Goal: Task Accomplishment & Management: Complete application form

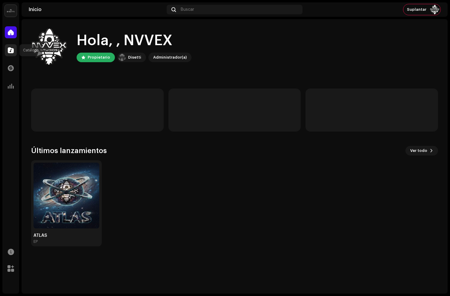
click at [11, 50] on span at bounding box center [11, 50] width 6 height 5
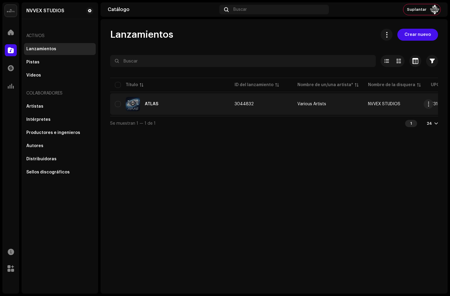
click at [186, 114] on table "Título ID del lanzamiento Nombre de un/una artista* Nombre de la disquera UPC F…" at bounding box center [393, 96] width 567 height 39
click at [178, 105] on div "ATLAS" at bounding box center [170, 104] width 110 height 14
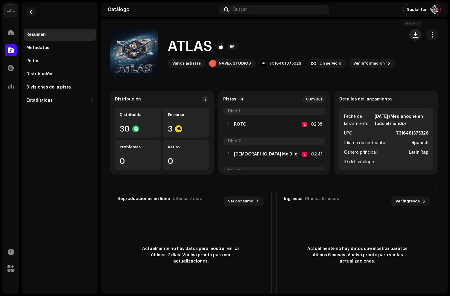
click at [412, 35] on span "button" at bounding box center [415, 34] width 6 height 5
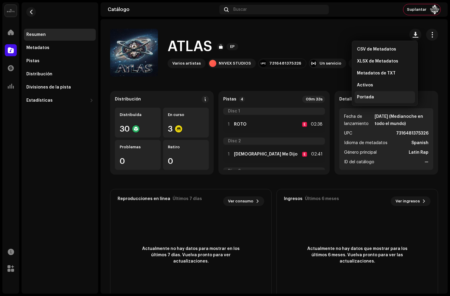
click at [368, 95] on span "Portada" at bounding box center [365, 97] width 17 height 5
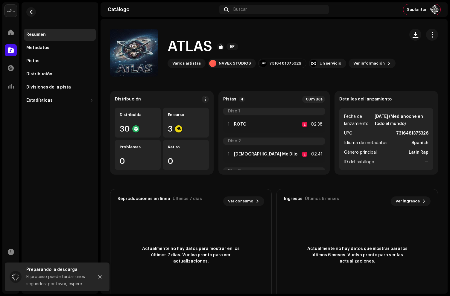
scroll to position [57, 0]
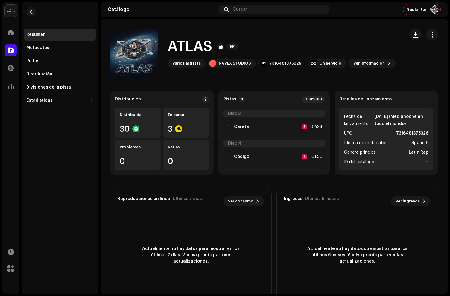
click at [282, 100] on div "Pistas 4 09m 33s" at bounding box center [274, 99] width 102 height 7
drag, startPoint x: 5, startPoint y: 54, endPoint x: 10, endPoint y: 51, distance: 5.5
click at [5, 54] on div at bounding box center [11, 50] width 12 height 12
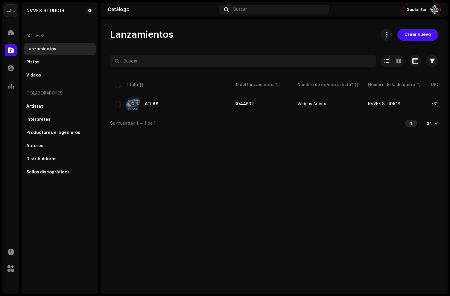
click at [10, 51] on span at bounding box center [11, 50] width 6 height 5
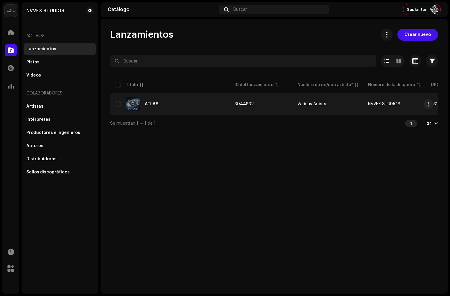
click at [195, 114] on td "ATLAS" at bounding box center [170, 104] width 120 height 22
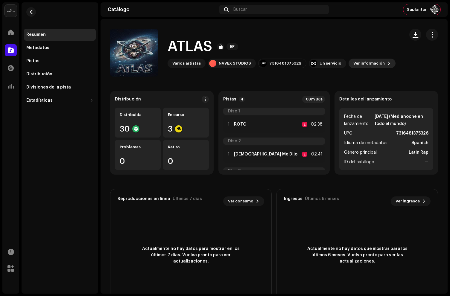
click at [358, 66] on span "Ver información" at bounding box center [368, 63] width 31 height 12
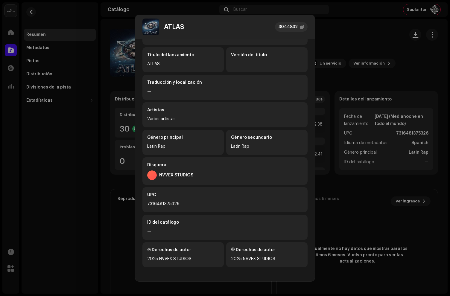
scroll to position [48, 0]
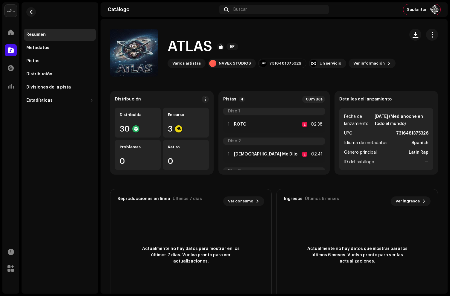
click at [369, 56] on div "ATLAS 3044832 Metadatos Distribución Idioma de metadatos Spanish Título del lan…" at bounding box center [225, 148] width 450 height 296
click at [432, 36] on button "button" at bounding box center [432, 35] width 12 height 12
click at [208, 41] on h1 "ATLAS" at bounding box center [189, 46] width 45 height 19
click at [32, 11] on span "button" at bounding box center [31, 12] width 4 height 5
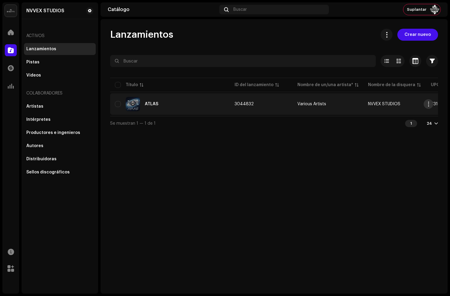
click at [427, 104] on span "button" at bounding box center [428, 104] width 4 height 5
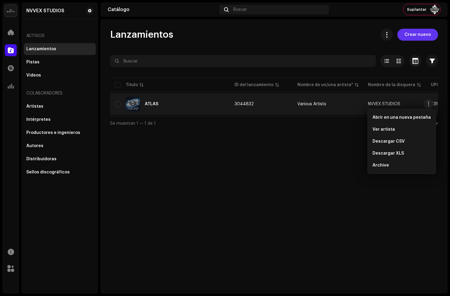
click at [417, 33] on span "Crear nuevo" at bounding box center [417, 35] width 26 height 12
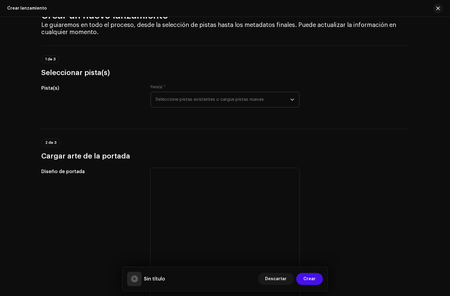
scroll to position [20, 0]
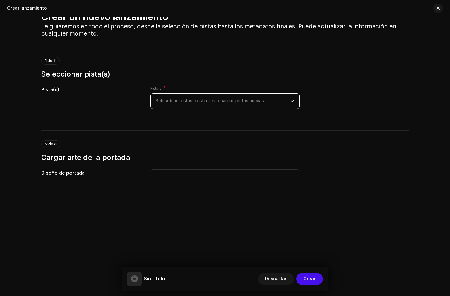
click at [195, 107] on span "Seleccione pistas existentes o cargue pistas nuevas" at bounding box center [222, 101] width 135 height 15
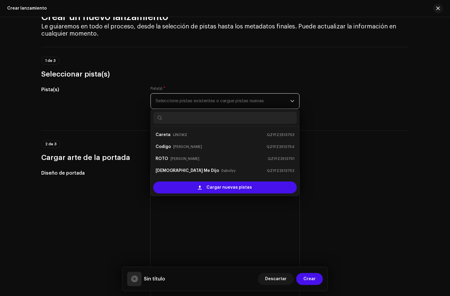
click at [193, 103] on span "Seleccione pistas existentes o cargue pistas nuevas" at bounding box center [222, 101] width 135 height 15
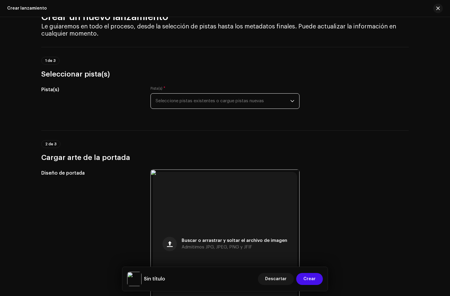
click at [130, 104] on div "Pista(s)" at bounding box center [91, 101] width 100 height 30
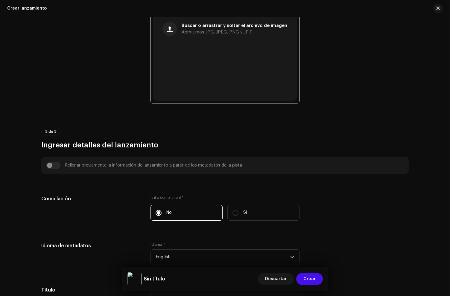
scroll to position [253, 0]
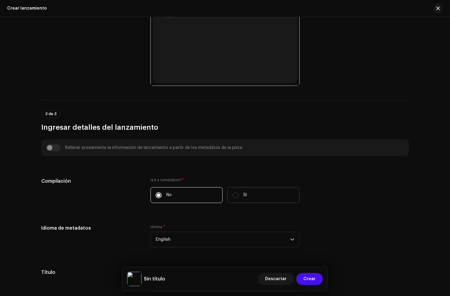
click at [243, 194] on p "Sí" at bounding box center [245, 195] width 4 height 6
click at [238, 194] on input "Sí" at bounding box center [235, 195] width 6 height 6
radio input "true"
click at [195, 196] on label "No" at bounding box center [186, 195] width 72 height 16
click at [161, 196] on input "No" at bounding box center [158, 195] width 6 height 6
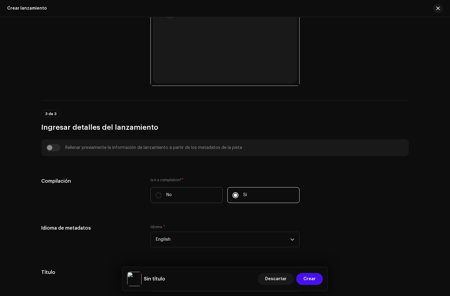
radio input "true"
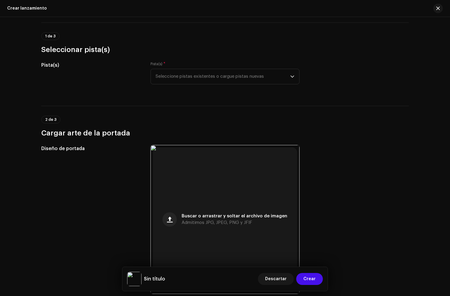
scroll to position [48, 0]
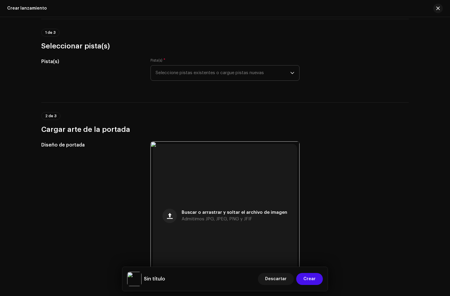
click at [179, 71] on span "Seleccione pistas existentes o cargue pistas nuevas" at bounding box center [222, 72] width 135 height 15
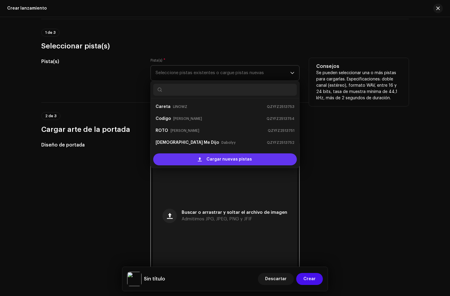
click at [184, 155] on div "Cargar nuevas pistas" at bounding box center [224, 159] width 143 height 12
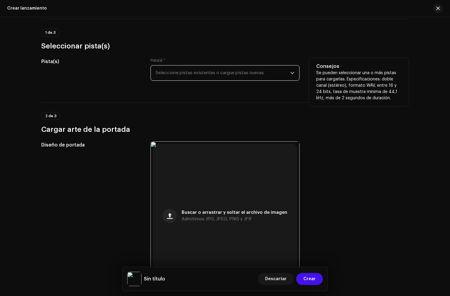
drag, startPoint x: 177, startPoint y: 67, endPoint x: 175, endPoint y: 72, distance: 4.6
click at [176, 68] on span "Seleccione pistas existentes o cargue pistas nuevas" at bounding box center [222, 72] width 135 height 15
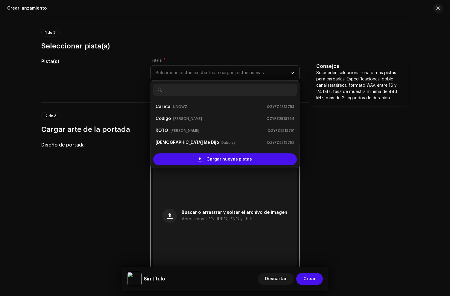
click at [175, 72] on span "Seleccione pistas existentes o cargue pistas nuevas" at bounding box center [222, 72] width 135 height 15
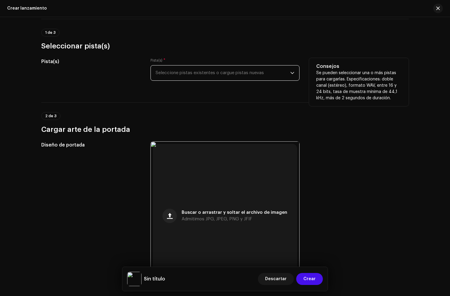
click at [175, 72] on span "Seleccione pistas existentes o cargue pistas nuevas" at bounding box center [222, 72] width 135 height 15
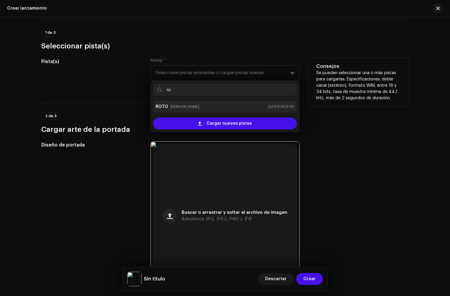
type input "ro"
click at [170, 107] on small "[PERSON_NAME]" at bounding box center [184, 107] width 29 height 6
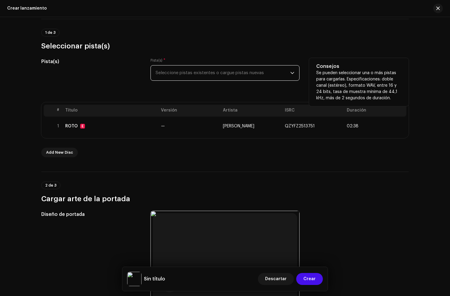
click at [184, 70] on span "Seleccione pistas existentes o cargue pistas nuevas" at bounding box center [222, 72] width 135 height 15
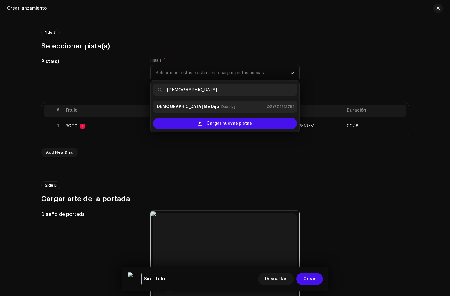
type input "[DEMOGRAPHIC_DATA]"
click at [199, 110] on div "[DEMOGRAPHIC_DATA] Me Dijo Dabolyy QZYFZ2513752" at bounding box center [224, 107] width 139 height 10
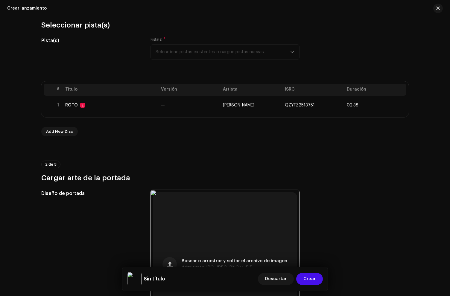
scroll to position [70, 0]
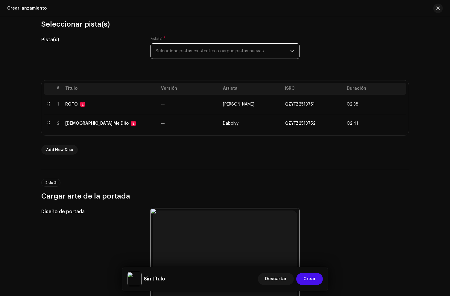
click at [195, 51] on span "Seleccione pistas existentes o cargue pistas nuevas" at bounding box center [222, 51] width 135 height 15
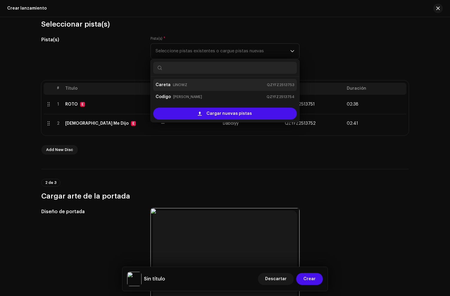
click at [174, 85] on small "LINOWZ" at bounding box center [180, 85] width 14 height 6
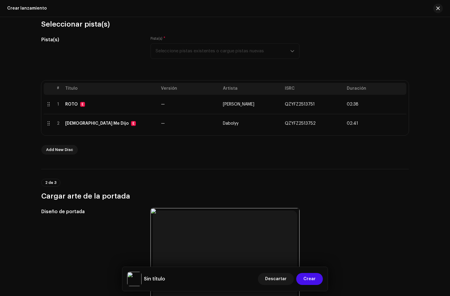
click at [186, 49] on div "Pista(s) * Seleccione pistas existentes o cargue pistas nuevas" at bounding box center [224, 47] width 149 height 23
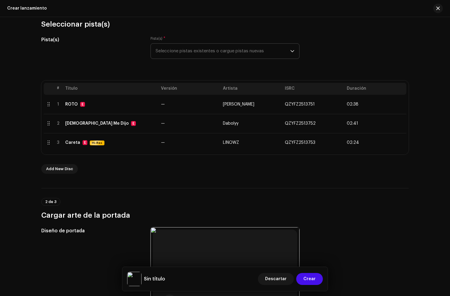
click at [186, 49] on span "Seleccione pistas existentes o cargue pistas nuevas" at bounding box center [222, 51] width 135 height 15
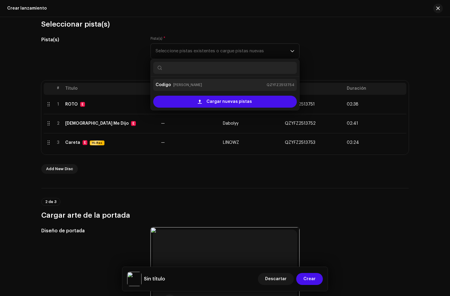
click at [170, 89] on div "Codigo [PERSON_NAME] QZYFZ2513754" at bounding box center [224, 85] width 139 height 10
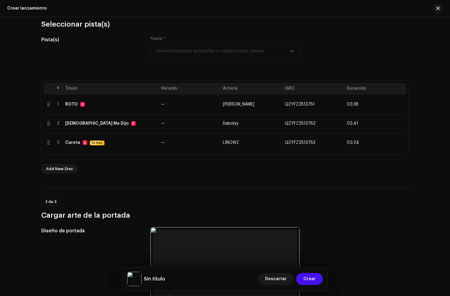
scroll to position [106, 0]
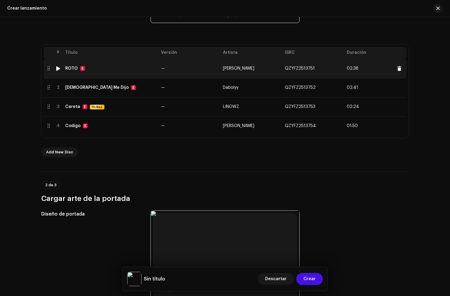
click at [99, 70] on div "ROTO E" at bounding box center [110, 68] width 91 height 5
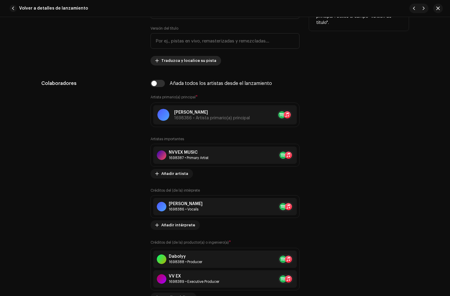
scroll to position [322, 0]
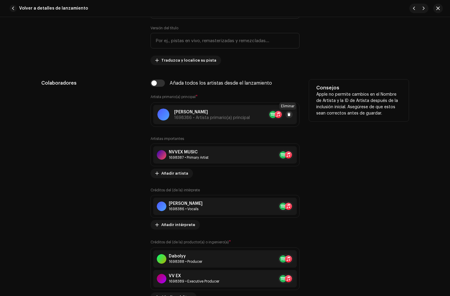
click at [288, 115] on span at bounding box center [289, 114] width 4 height 5
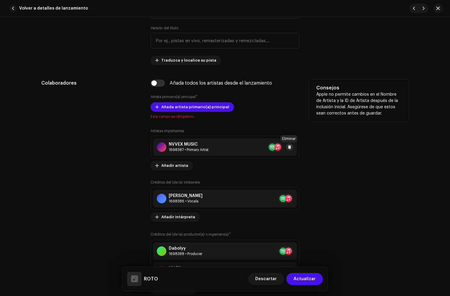
click at [290, 149] on button at bounding box center [289, 146] width 7 height 7
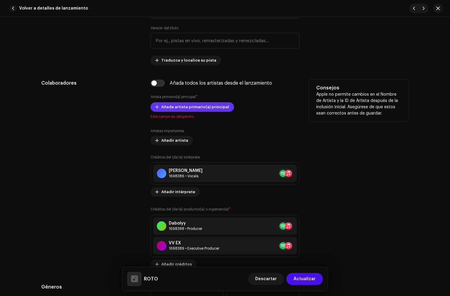
click at [185, 110] on span "Añada artista primario(a) principal" at bounding box center [195, 107] width 68 height 12
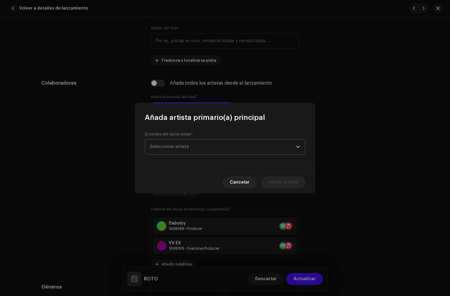
click at [173, 150] on span "Seleccionar artista" at bounding box center [223, 146] width 146 height 15
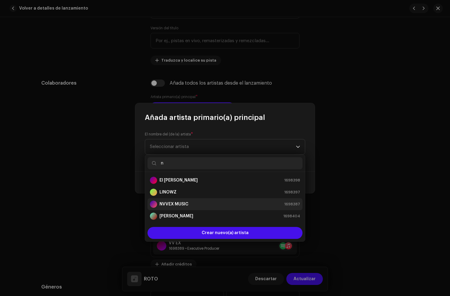
type input "n"
click at [178, 199] on li "NVVEX MUSIC 1698387" at bounding box center [224, 204] width 155 height 12
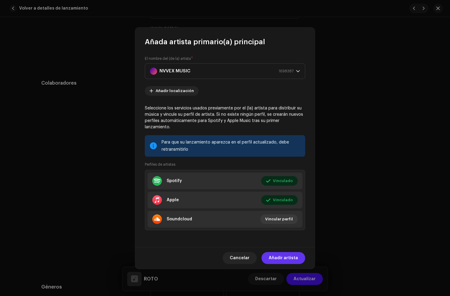
click at [285, 253] on span "Añadir artista" at bounding box center [282, 258] width 29 height 12
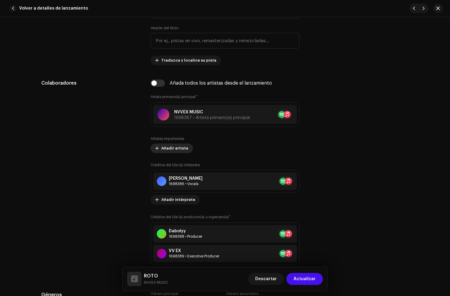
click at [171, 148] on span "Añadir artista" at bounding box center [174, 148] width 27 height 12
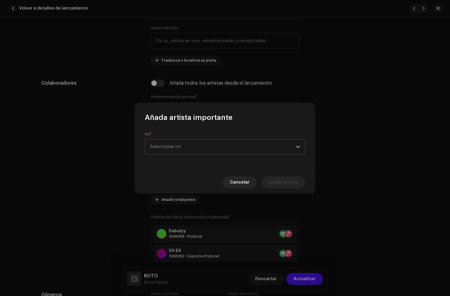
click at [173, 150] on span "Seleccionar rol" at bounding box center [223, 146] width 146 height 15
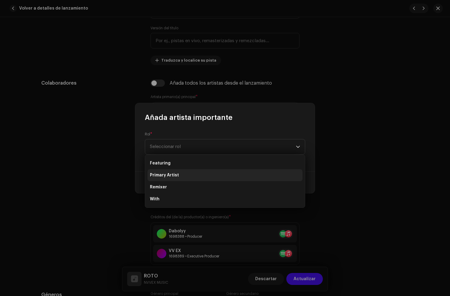
click at [172, 178] on span "Primary Artist" at bounding box center [164, 175] width 29 height 6
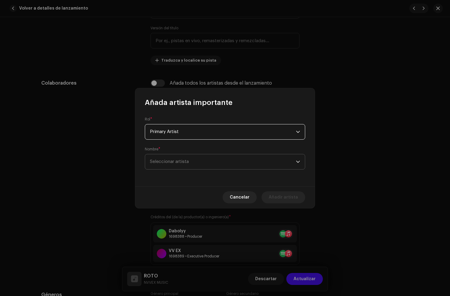
click at [166, 163] on span "Seleccionar artista" at bounding box center [169, 161] width 39 height 4
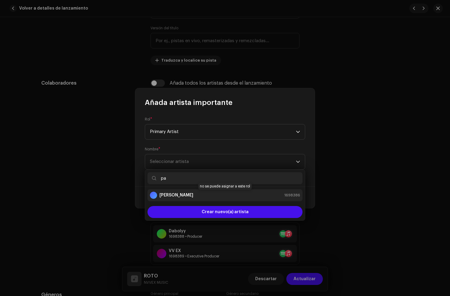
type input "pa"
click at [195, 193] on div "[PERSON_NAME] 1698386" at bounding box center [225, 195] width 150 height 7
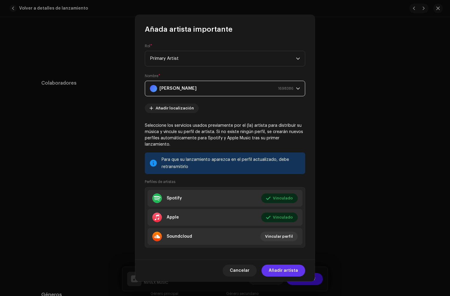
click at [282, 272] on span "Añadir artista" at bounding box center [282, 271] width 29 height 12
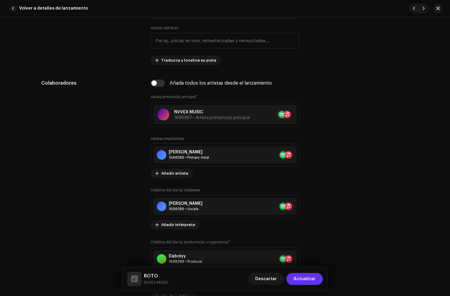
click at [303, 279] on span "Actualizar" at bounding box center [304, 279] width 22 height 12
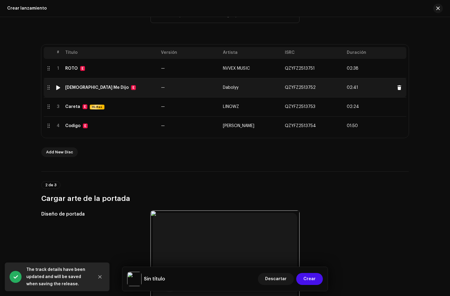
click at [120, 91] on td "[DEMOGRAPHIC_DATA] Me Dijo E" at bounding box center [111, 87] width 96 height 19
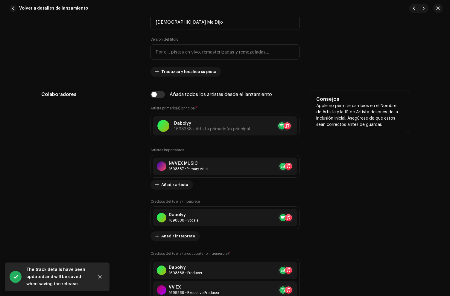
scroll to position [312, 0]
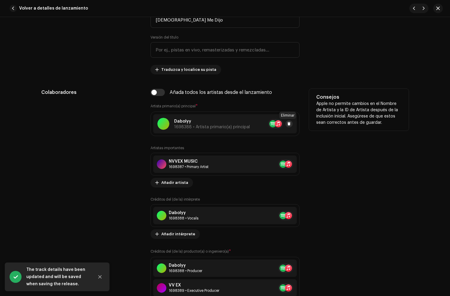
click at [289, 124] on button at bounding box center [288, 123] width 7 height 7
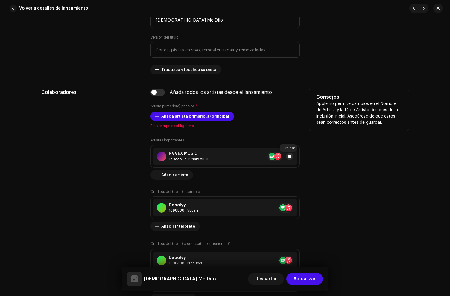
click at [288, 157] on span at bounding box center [290, 156] width 4 height 5
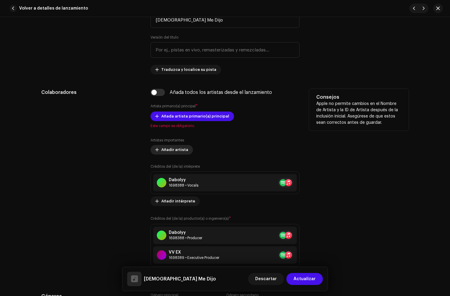
click at [176, 147] on span "Añadir artista" at bounding box center [174, 150] width 27 height 12
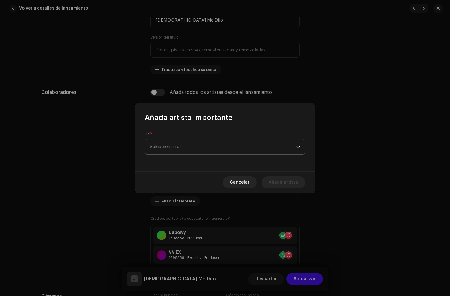
click at [176, 149] on span "Seleccionar rol" at bounding box center [223, 146] width 146 height 15
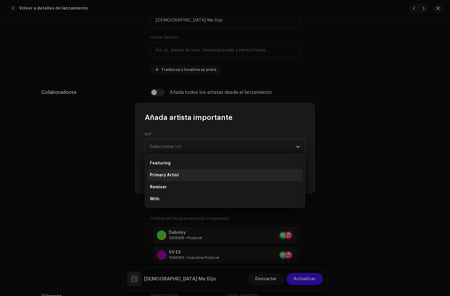
click at [178, 177] on li "Primary Artist" at bounding box center [224, 175] width 155 height 12
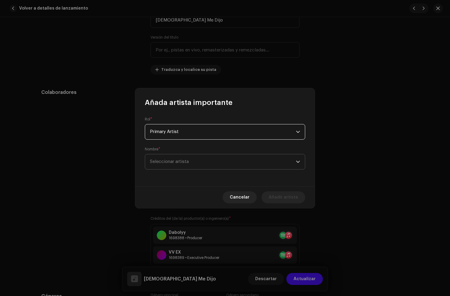
click at [169, 162] on span "Seleccionar artista" at bounding box center [169, 161] width 39 height 4
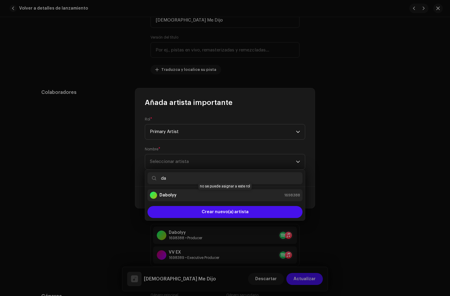
type input "da"
click at [167, 196] on strong "Dabolyy" at bounding box center [167, 195] width 17 height 6
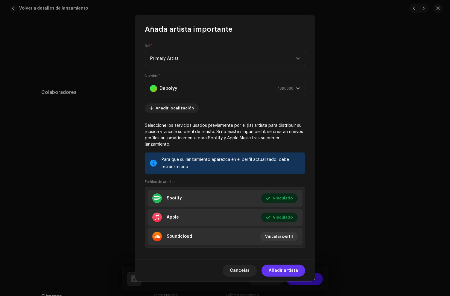
click at [281, 269] on span "Añadir artista" at bounding box center [282, 271] width 29 height 12
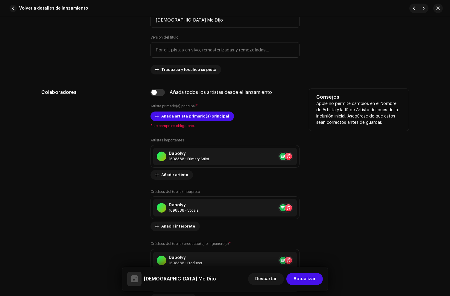
click at [189, 111] on div "Añada todos los artistas desde el lanzamiento Artista primario(a) principal * A…" at bounding box center [224, 196] width 149 height 215
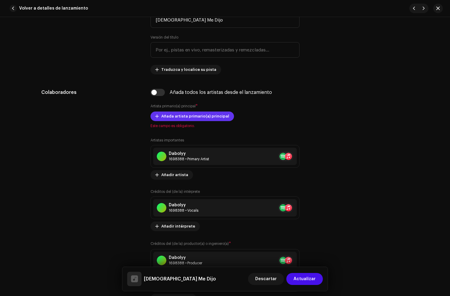
click at [189, 116] on span "Añada artista primario(a) principal" at bounding box center [195, 116] width 68 height 12
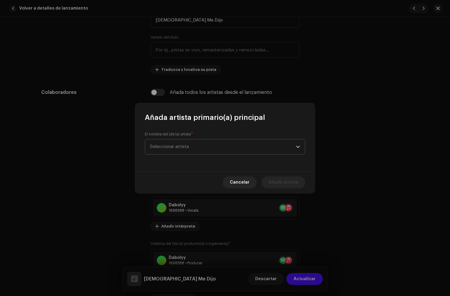
click at [181, 152] on span "Seleccionar artista" at bounding box center [223, 146] width 146 height 15
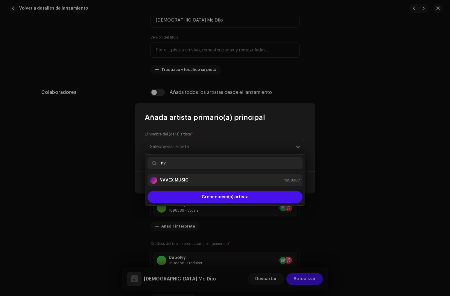
type input "nv"
click at [190, 179] on div "NVVEX MUSIC 1698387" at bounding box center [225, 180] width 150 height 7
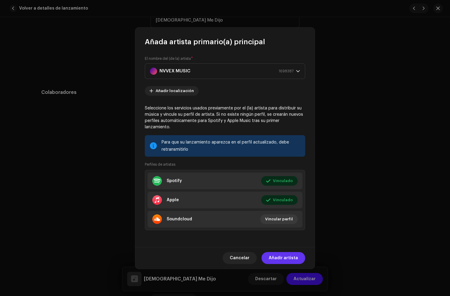
click at [279, 252] on span "Añadir artista" at bounding box center [282, 258] width 29 height 12
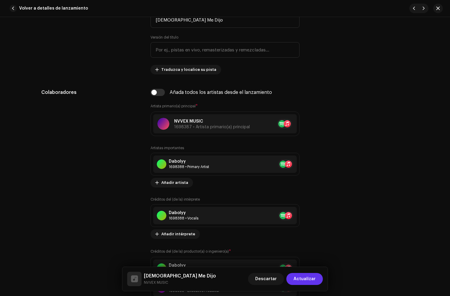
click at [308, 279] on span "Actualizar" at bounding box center [304, 279] width 22 height 12
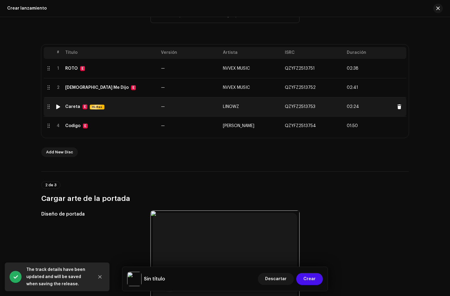
click at [115, 107] on div "Careta E Hi-Res" at bounding box center [110, 106] width 91 height 5
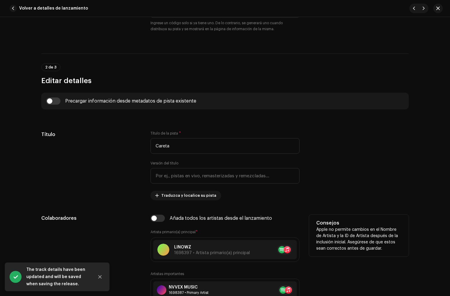
scroll to position [314, 0]
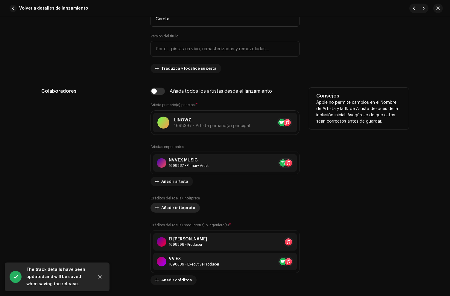
click at [176, 208] on span "Añadir intérprete" at bounding box center [178, 208] width 34 height 12
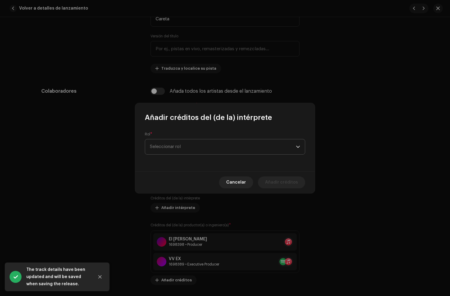
click at [171, 149] on span "Seleccionar rol" at bounding box center [223, 146] width 146 height 15
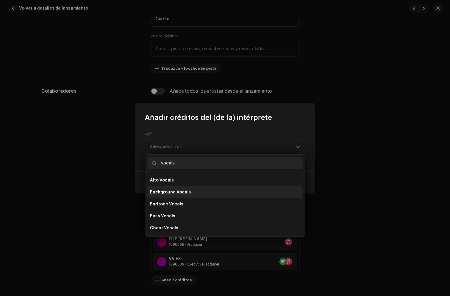
scroll to position [108, 0]
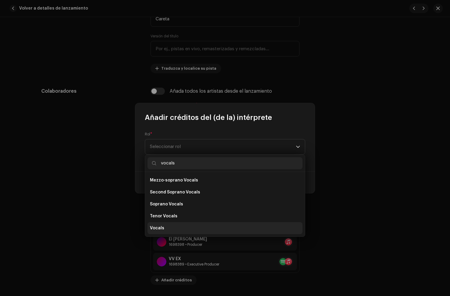
type input "vocals"
click at [171, 224] on li "Vocals" at bounding box center [224, 228] width 155 height 12
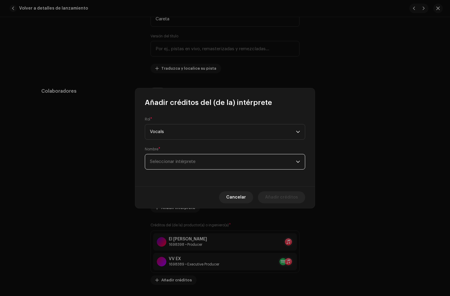
click at [169, 160] on span "Seleccionar intérprete" at bounding box center [172, 161] width 45 height 4
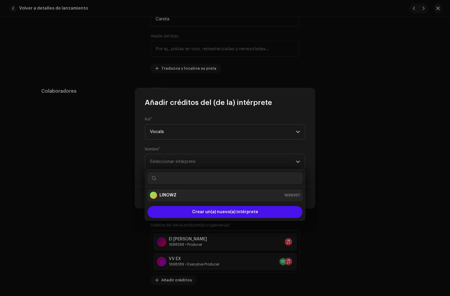
click at [173, 197] on strong "LINOWZ" at bounding box center [167, 195] width 17 height 6
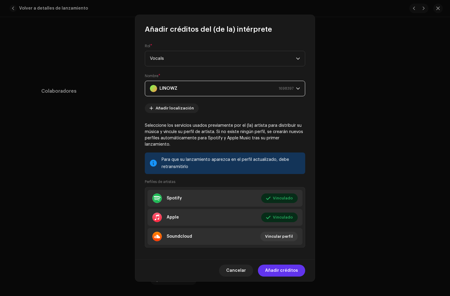
click at [274, 269] on span "Añadir créditos" at bounding box center [281, 271] width 33 height 12
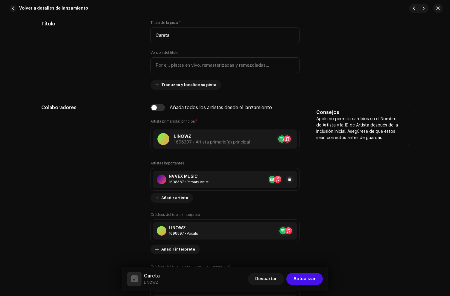
scroll to position [296, 0]
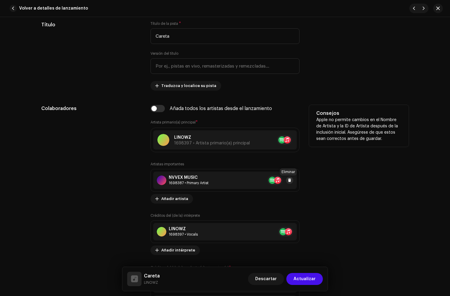
click at [289, 180] on span at bounding box center [290, 180] width 4 height 5
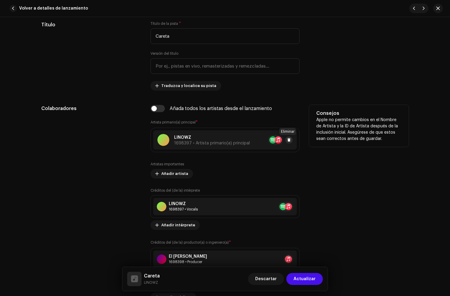
click at [289, 140] on span at bounding box center [289, 139] width 4 height 5
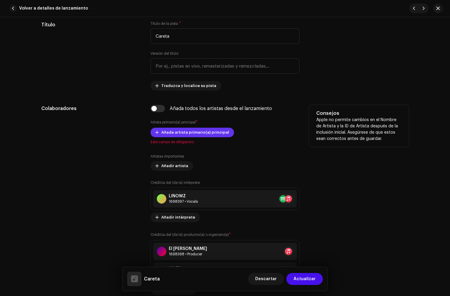
click at [172, 135] on span "Añada artista primario(a) principal" at bounding box center [195, 132] width 68 height 12
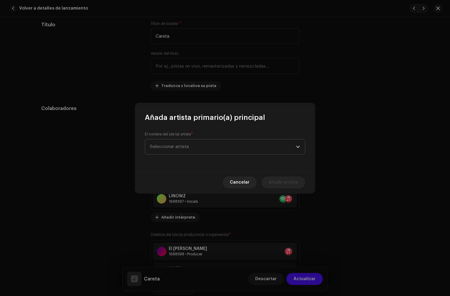
click at [171, 151] on span "Seleccionar artista" at bounding box center [223, 146] width 146 height 15
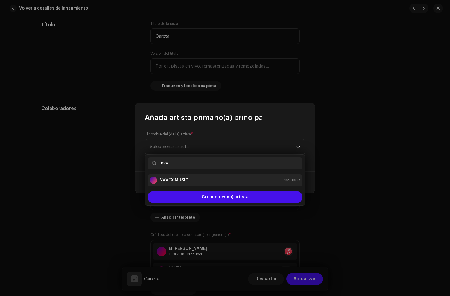
type input "nvv"
click at [194, 183] on div "NVVEX MUSIC 1698387" at bounding box center [225, 180] width 150 height 7
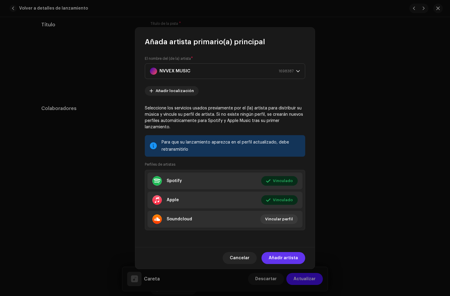
click at [274, 255] on span "Añadir artista" at bounding box center [282, 258] width 29 height 12
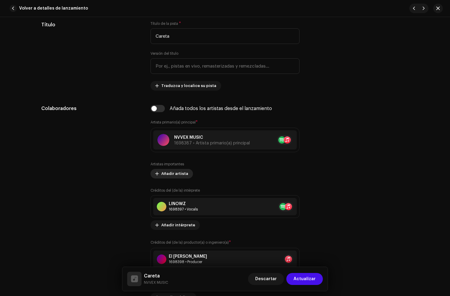
click at [170, 176] on span "Añadir artista" at bounding box center [174, 174] width 27 height 12
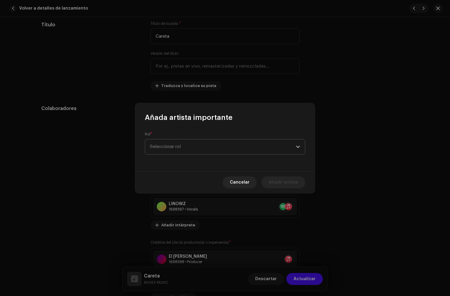
click at [170, 148] on span "Seleccionar rol" at bounding box center [223, 146] width 146 height 15
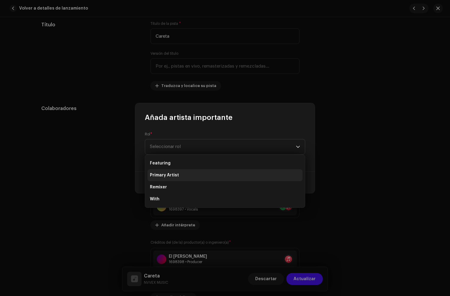
drag, startPoint x: 157, startPoint y: 172, endPoint x: 163, endPoint y: 169, distance: 7.6
click at [158, 172] on li "Primary Artist" at bounding box center [224, 175] width 155 height 12
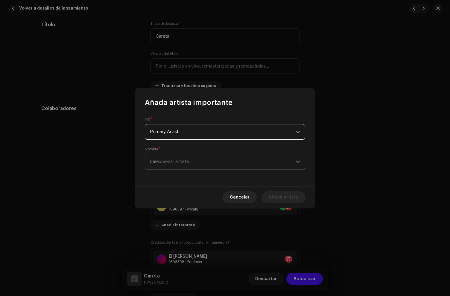
click at [167, 157] on span "Seleccionar artista" at bounding box center [223, 161] width 146 height 15
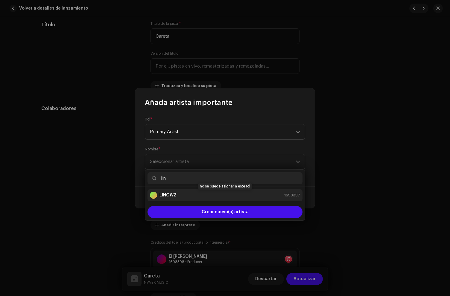
type input "lin"
click at [189, 193] on div "LINOWZ 1698397" at bounding box center [225, 195] width 150 height 7
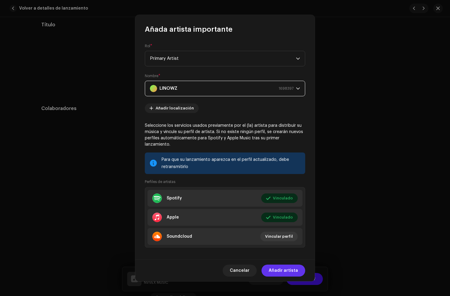
click at [282, 266] on span "Añadir artista" at bounding box center [282, 271] width 29 height 12
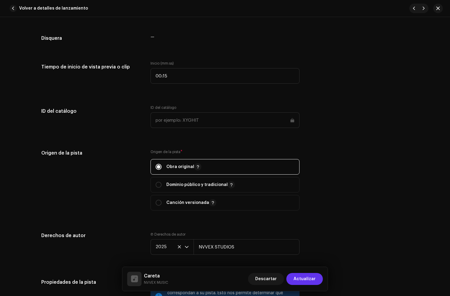
scroll to position [710, 0]
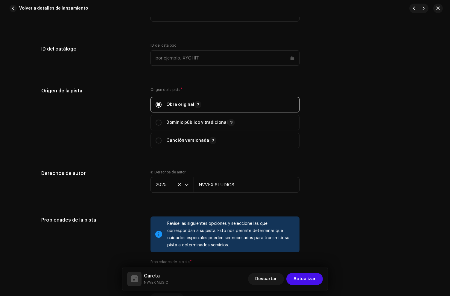
click at [299, 282] on span "Actualizar" at bounding box center [304, 279] width 22 height 12
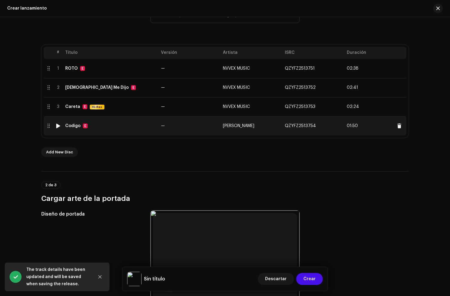
click at [109, 121] on td "Codigo E" at bounding box center [111, 125] width 96 height 19
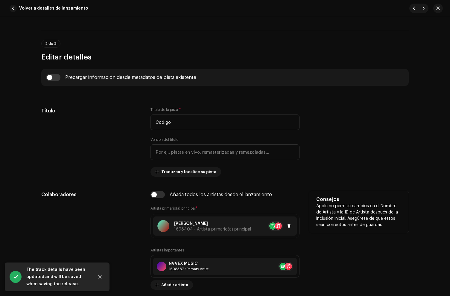
scroll to position [346, 0]
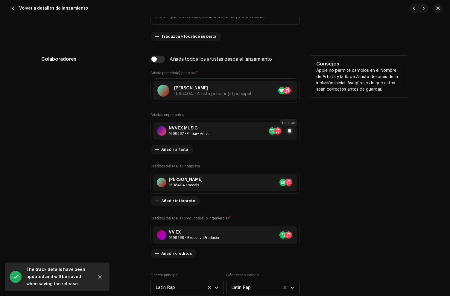
click at [288, 132] on span at bounding box center [290, 131] width 4 height 5
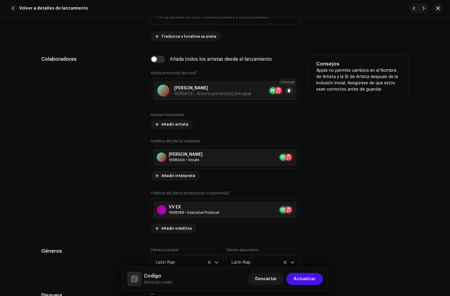
click at [290, 89] on button at bounding box center [288, 90] width 7 height 7
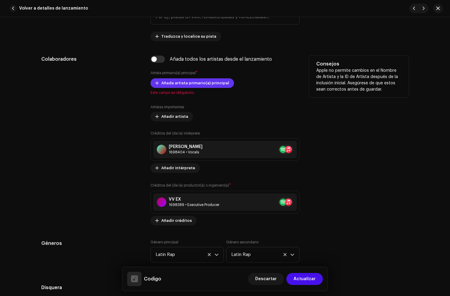
click at [185, 82] on span "Añada artista primario(a) principal" at bounding box center [195, 83] width 68 height 12
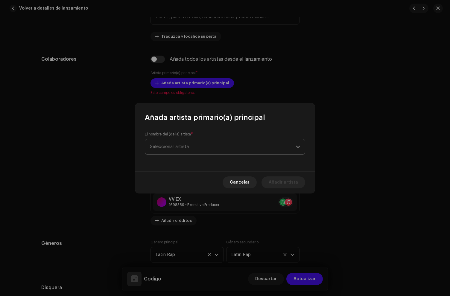
click at [169, 146] on span "Seleccionar artista" at bounding box center [169, 146] width 39 height 4
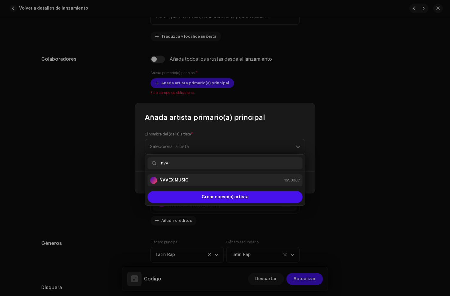
type input "nvv"
click at [191, 178] on div "NVVEX MUSIC 1698387" at bounding box center [225, 180] width 150 height 7
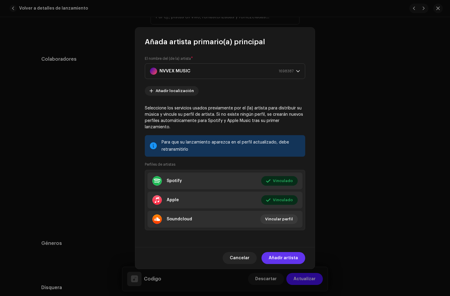
click at [282, 252] on span "Añadir artista" at bounding box center [282, 258] width 29 height 12
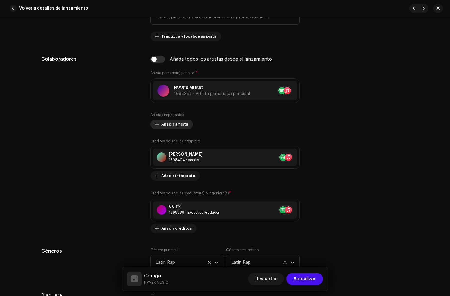
click at [164, 126] on span "Añadir artista" at bounding box center [174, 124] width 27 height 12
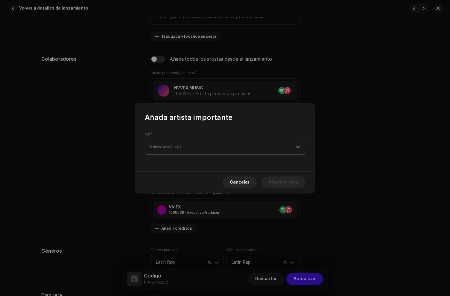
click at [181, 146] on span "Seleccionar rol" at bounding box center [223, 146] width 146 height 15
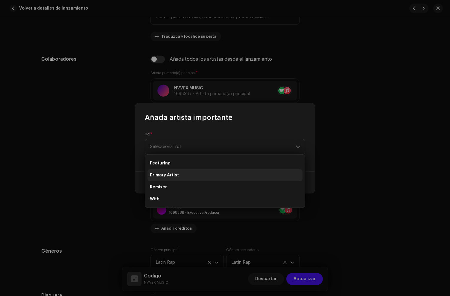
click at [195, 177] on li "Primary Artist" at bounding box center [224, 175] width 155 height 12
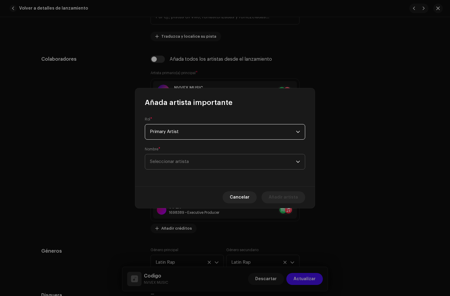
click at [183, 157] on span "Seleccionar artista" at bounding box center [223, 161] width 146 height 15
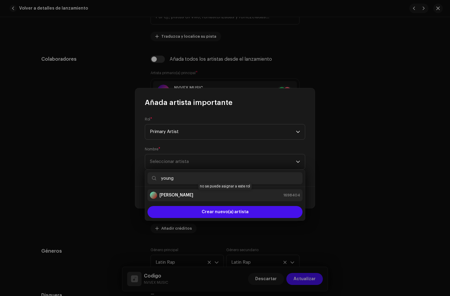
type input "young"
click at [185, 193] on div "[PERSON_NAME] 1698404" at bounding box center [225, 195] width 150 height 7
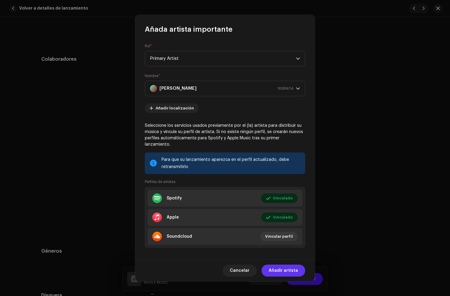
click at [285, 272] on span "Añadir artista" at bounding box center [282, 271] width 29 height 12
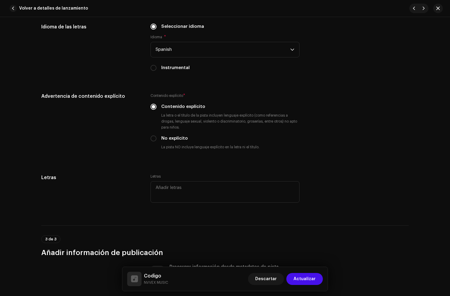
scroll to position [1170, 0]
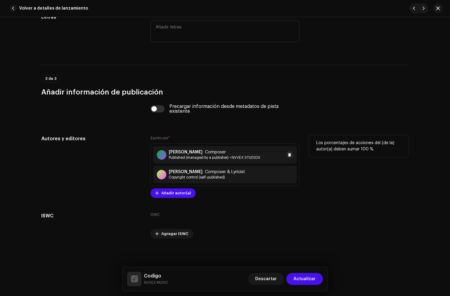
click at [270, 155] on div "[PERSON_NAME] Composer Published (managed by a publisher) • NVVEX STUDIOS" at bounding box center [224, 154] width 143 height 17
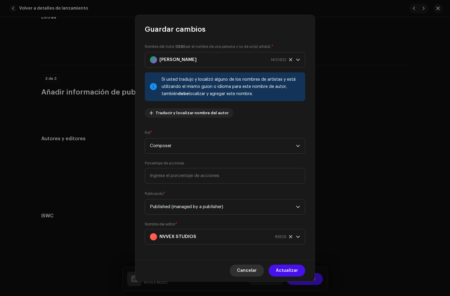
click at [245, 270] on span "Cancelar" at bounding box center [247, 271] width 20 height 12
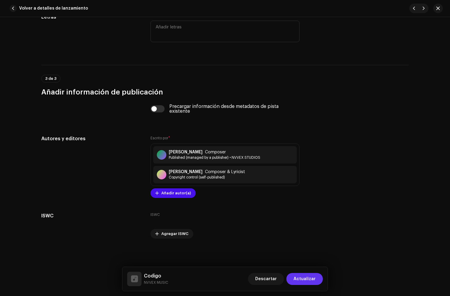
click at [303, 277] on span "Actualizar" at bounding box center [304, 279] width 22 height 12
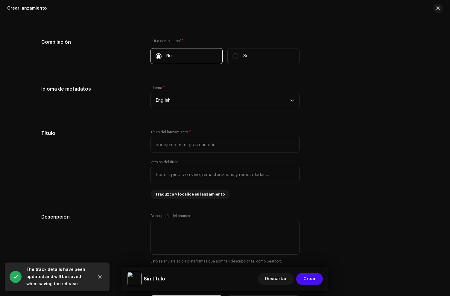
scroll to position [501, 0]
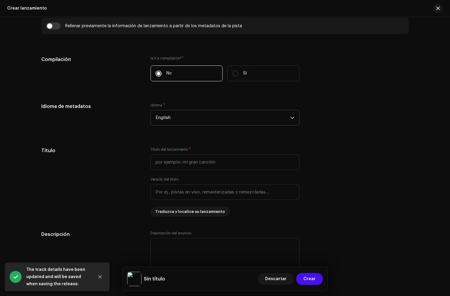
click at [169, 120] on span "English" at bounding box center [222, 117] width 135 height 15
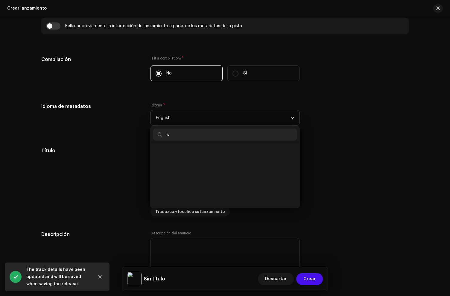
scroll to position [0, 0]
type input "spa"
click at [166, 152] on span "Spanish" at bounding box center [163, 152] width 17 height 6
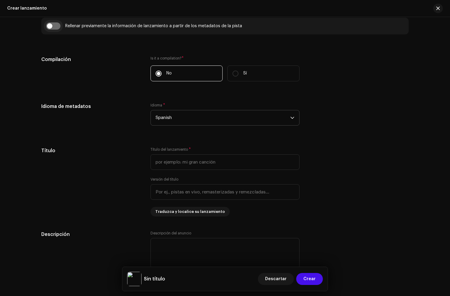
click at [48, 27] on input "checkbox" at bounding box center [53, 25] width 14 height 7
checkbox input "true"
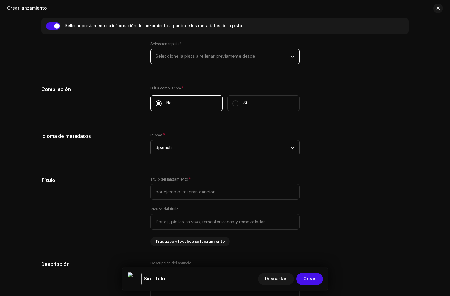
click at [158, 61] on span "Seleccione la pista a rellenar previamente desde" at bounding box center [222, 56] width 135 height 15
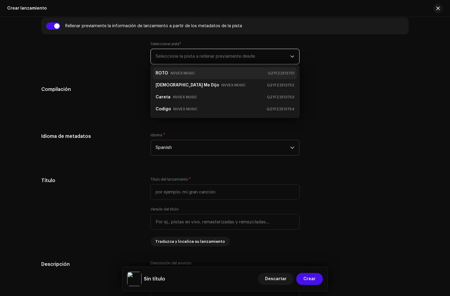
click at [165, 73] on strong "ROTO" at bounding box center [161, 73] width 13 height 10
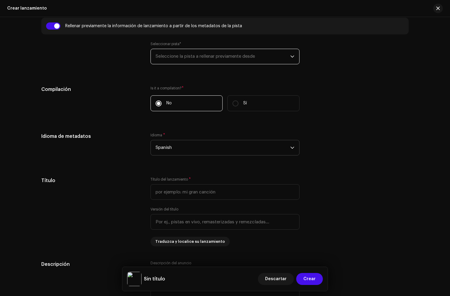
type input "ROTO"
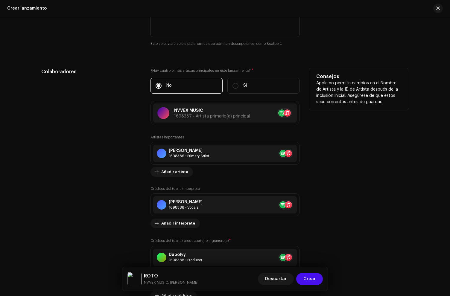
scroll to position [793, 0]
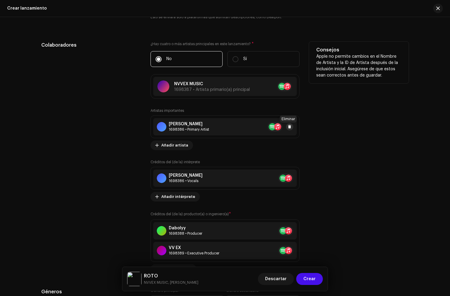
click at [288, 126] on span at bounding box center [290, 126] width 4 height 5
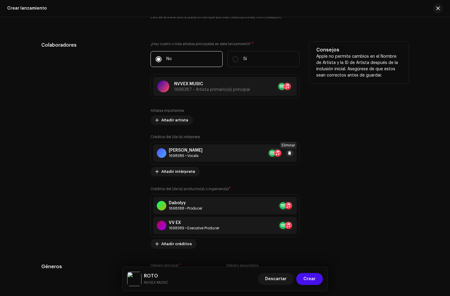
click at [289, 154] on span at bounding box center [290, 153] width 4 height 5
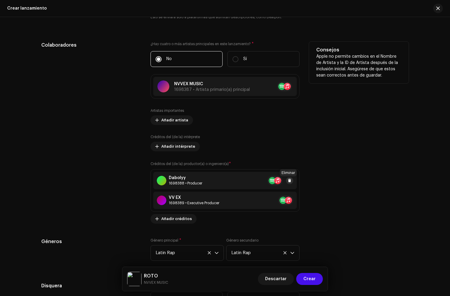
click at [289, 180] on span at bounding box center [290, 180] width 4 height 5
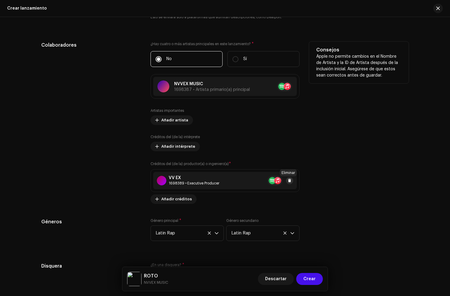
click at [287, 184] on button at bounding box center [289, 180] width 7 height 7
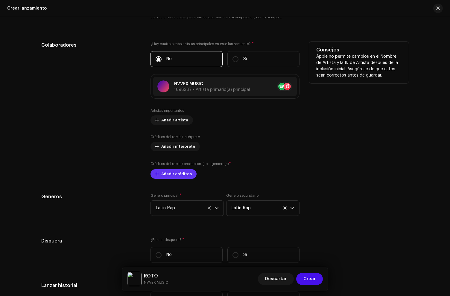
click at [162, 174] on span "Añadir créditos" at bounding box center [176, 174] width 30 height 12
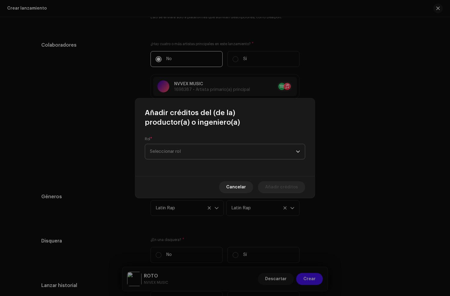
click at [173, 149] on span "Seleccionar rol" at bounding box center [223, 151] width 146 height 15
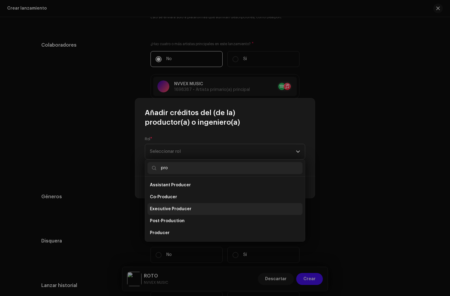
type input "pro"
click at [165, 210] on span "Executive Producer" at bounding box center [171, 209] width 42 height 6
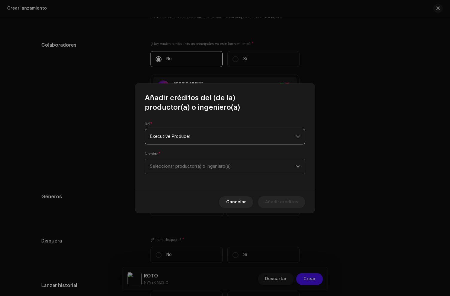
click at [163, 169] on span "Seleccionar productor(a) o ingeniero(a)" at bounding box center [190, 166] width 81 height 4
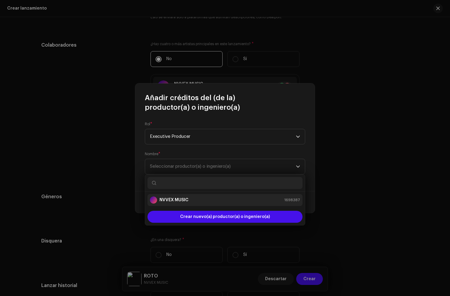
click at [180, 201] on strong "NVVEX MUSIC" at bounding box center [173, 200] width 29 height 6
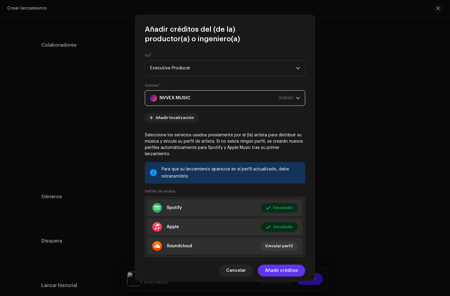
click at [279, 270] on span "Añadir créditos" at bounding box center [281, 271] width 33 height 12
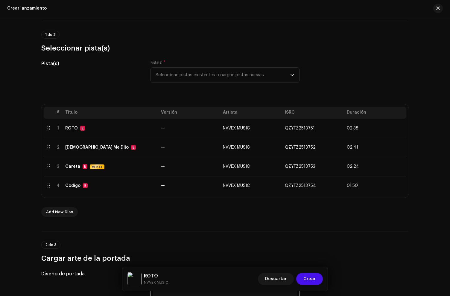
scroll to position [0, 0]
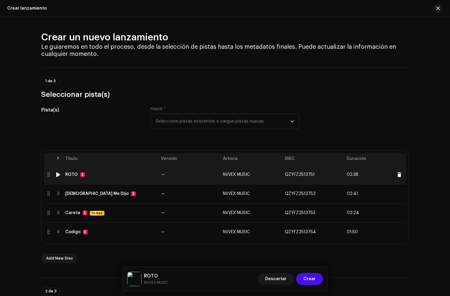
click at [120, 183] on td "ROTO E" at bounding box center [111, 174] width 96 height 19
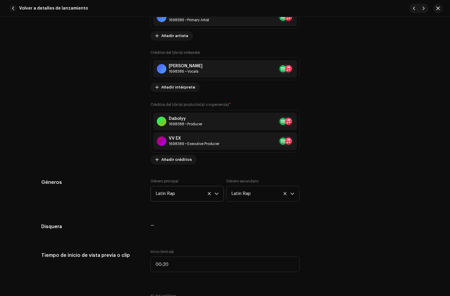
scroll to position [445, 0]
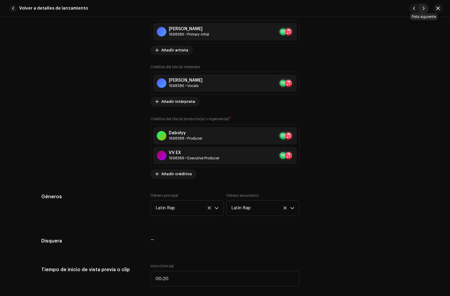
click at [424, 9] on span "button" at bounding box center [423, 8] width 4 height 5
type input "QZYFZ2513752"
type input "[DEMOGRAPHIC_DATA] Me Dijo"
type input "00:15"
click at [425, 7] on span "button" at bounding box center [423, 8] width 4 height 5
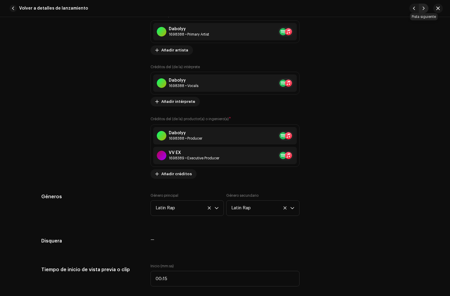
type input "QZYFZ2513753"
type input "Careta"
click at [425, 7] on span "button" at bounding box center [423, 8] width 4 height 5
type input "QZYFZ2513754"
type input "Codigo"
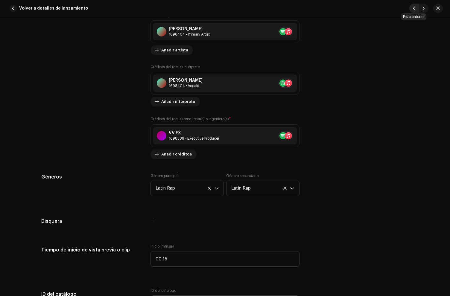
click at [413, 8] on span "button" at bounding box center [414, 8] width 4 height 5
type input "QZYFZ2513753"
type input "Careta"
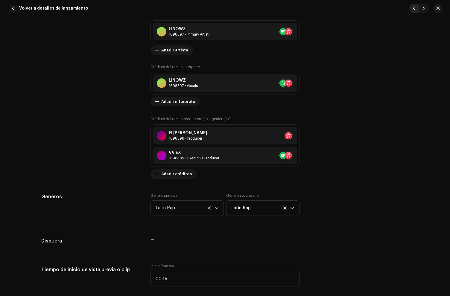
click at [413, 8] on span "button" at bounding box center [414, 8] width 4 height 5
type input "QZYFZ2513752"
type input "[DEMOGRAPHIC_DATA] Me Dijo"
click at [10, 8] on span "button" at bounding box center [13, 8] width 7 height 7
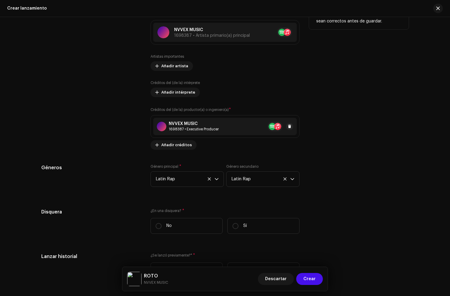
scroll to position [847, 0]
click at [177, 133] on div "NVVEX MUSIC 1698387 • Executive Producer" at bounding box center [224, 125] width 143 height 17
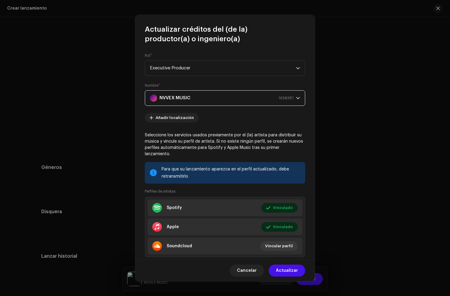
click at [169, 101] on strong "NVVEX MUSIC" at bounding box center [174, 98] width 31 height 15
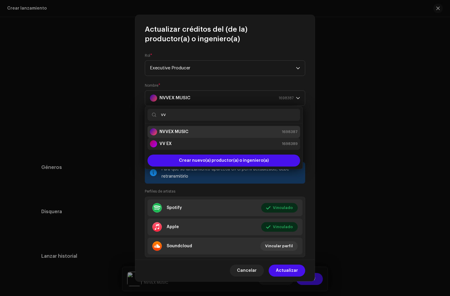
type input "vv"
click at [178, 144] on div "VV EX 1698389" at bounding box center [224, 143] width 148 height 7
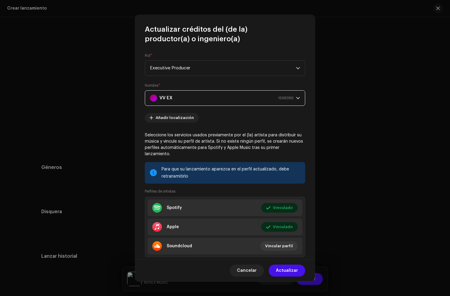
drag, startPoint x: 285, startPoint y: 269, endPoint x: 282, endPoint y: 244, distance: 25.5
click at [285, 269] on span "Actualizar" at bounding box center [287, 271] width 22 height 12
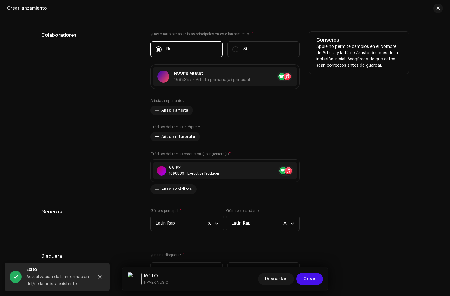
scroll to position [798, 0]
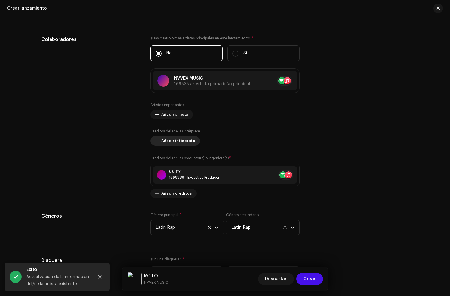
click at [169, 144] on span "Añadir intérprete" at bounding box center [178, 141] width 34 height 12
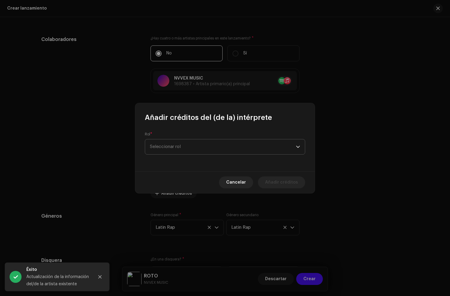
click at [171, 145] on span "Seleccionar rol" at bounding box center [223, 146] width 146 height 15
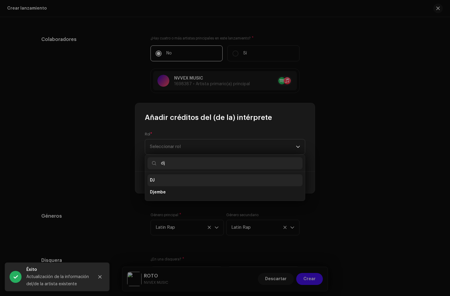
type input "dj"
click at [185, 180] on li "DJ" at bounding box center [224, 180] width 155 height 12
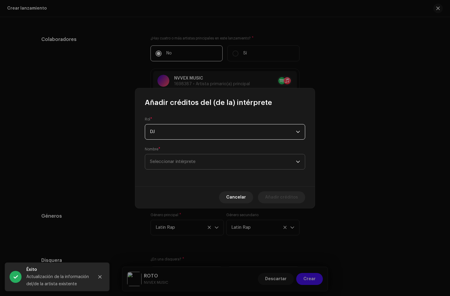
click at [184, 164] on span "Seleccionar intérprete" at bounding box center [223, 161] width 146 height 15
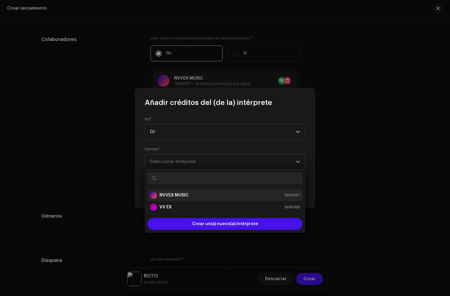
drag, startPoint x: 191, startPoint y: 194, endPoint x: 207, endPoint y: 194, distance: 15.5
click at [195, 194] on div "NVVEX MUSIC 1698387" at bounding box center [225, 195] width 150 height 7
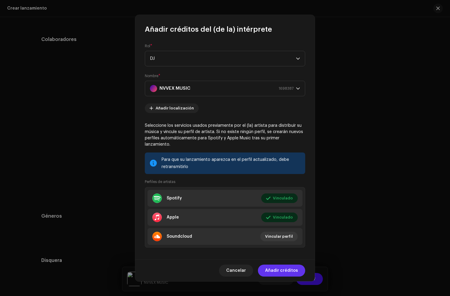
click at [293, 271] on span "Añadir créditos" at bounding box center [281, 271] width 33 height 12
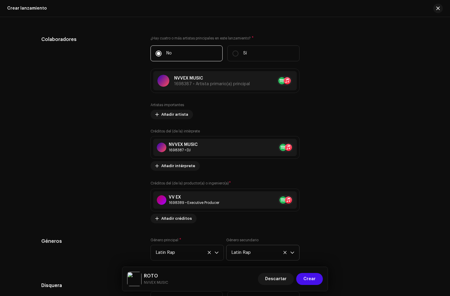
click at [280, 252] on span "Latin Rap" at bounding box center [260, 252] width 59 height 15
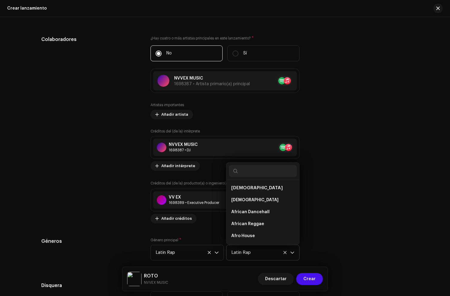
scroll to position [2454, 0]
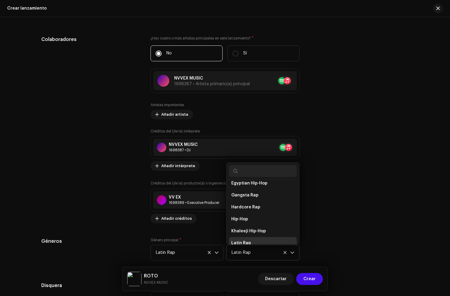
click at [283, 252] on icon at bounding box center [285, 252] width 4 height 4
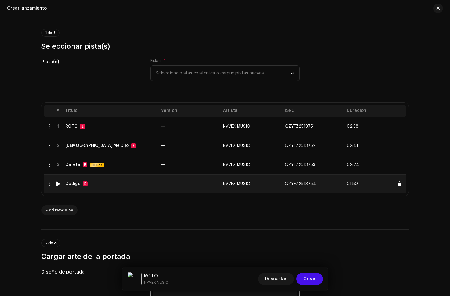
scroll to position [61, 0]
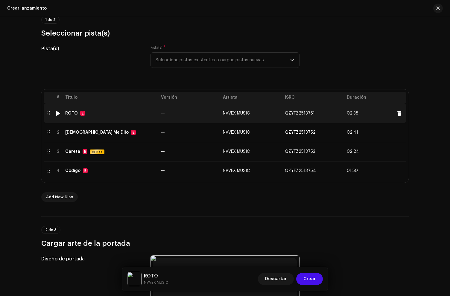
click at [126, 108] on td "ROTO E" at bounding box center [111, 113] width 96 height 19
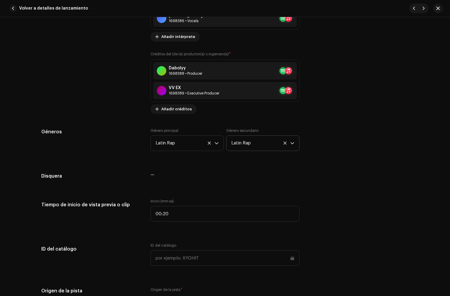
scroll to position [509, 0]
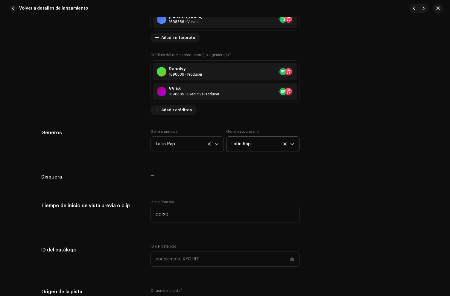
click at [283, 144] on icon at bounding box center [285, 144] width 4 height 4
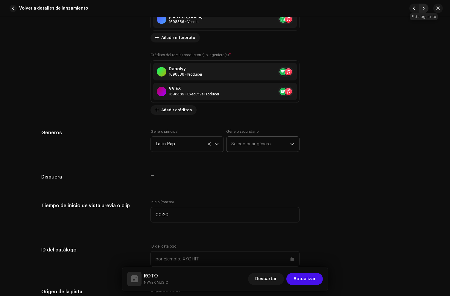
click at [426, 7] on button "button" at bounding box center [423, 9] width 10 height 10
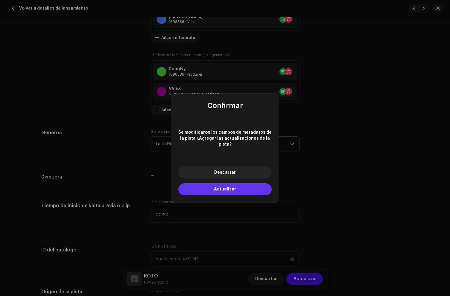
click at [239, 187] on button "Actualizar" at bounding box center [224, 189] width 93 height 12
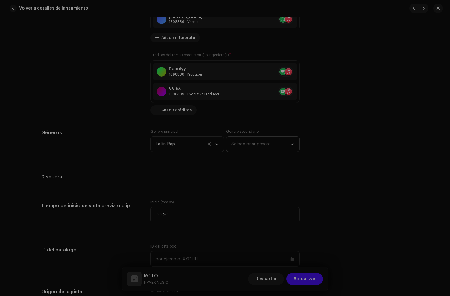
type input "QZYFZ2513752"
type input "[DEMOGRAPHIC_DATA] Me Dijo"
type input "00:15"
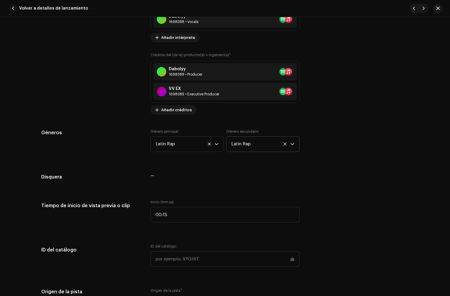
click at [284, 146] on icon at bounding box center [285, 144] width 4 height 4
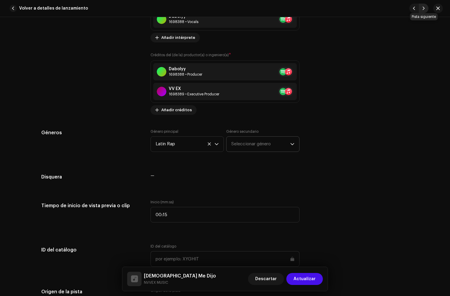
click at [422, 9] on span "button" at bounding box center [423, 8] width 4 height 5
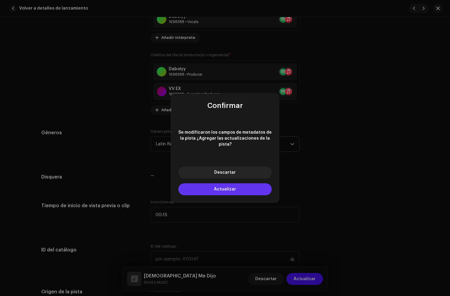
click at [228, 189] on button "Actualizar" at bounding box center [224, 189] width 93 height 12
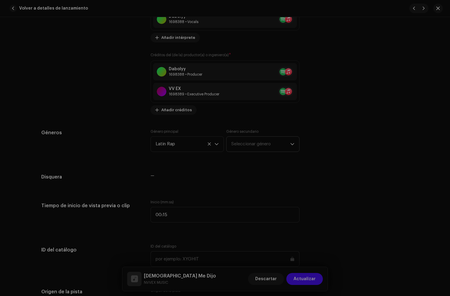
type input "QZYFZ2513753"
type input "Careta"
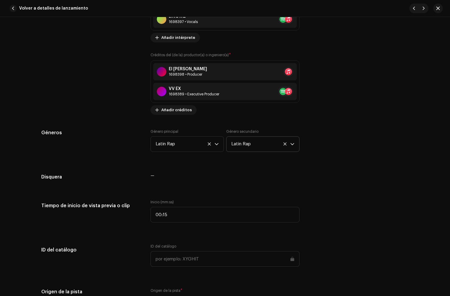
click at [283, 146] on icon at bounding box center [285, 144] width 4 height 4
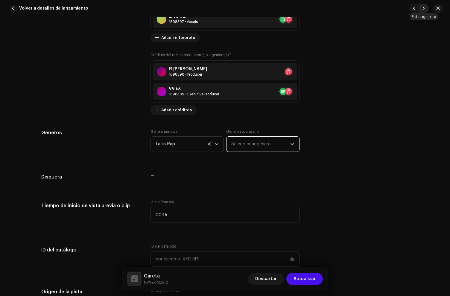
click at [423, 6] on span "button" at bounding box center [423, 8] width 4 height 5
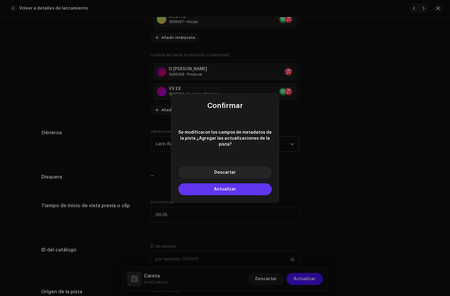
click at [214, 187] on button "Actualizar" at bounding box center [224, 189] width 93 height 12
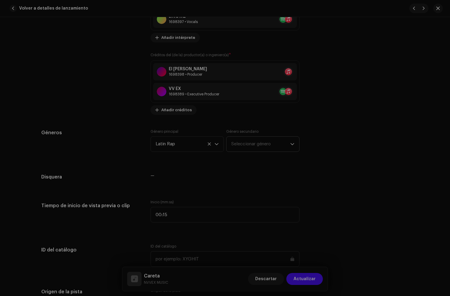
type input "QZYFZ2513754"
type input "Codigo"
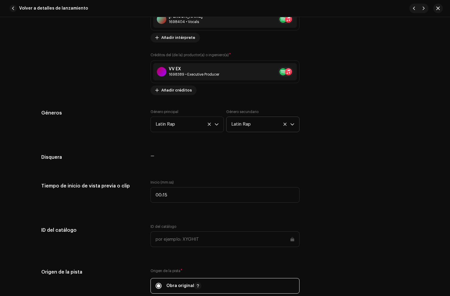
click at [284, 125] on icon at bounding box center [285, 124] width 4 height 4
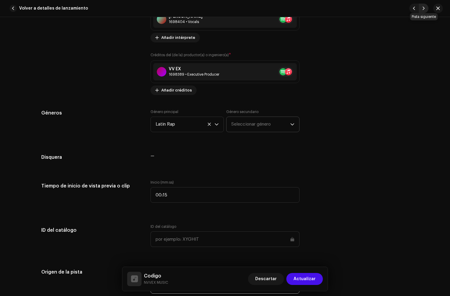
click at [424, 7] on span "button" at bounding box center [423, 8] width 4 height 5
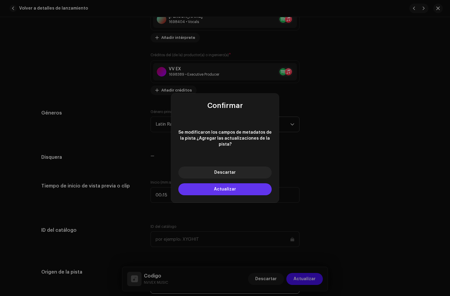
click at [209, 189] on button "Actualizar" at bounding box center [224, 189] width 93 height 12
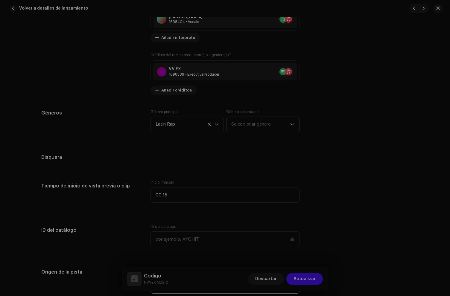
type input "QZYFZ2513751"
type input "ROTO"
type input "00:20"
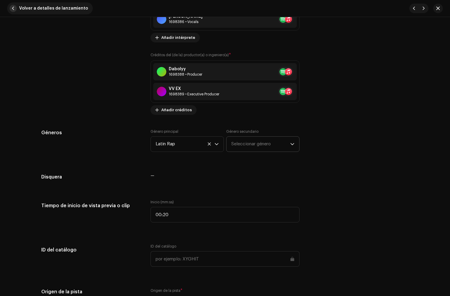
click at [25, 9] on span "Volver a detalles de lanzamiento" at bounding box center [53, 8] width 69 height 12
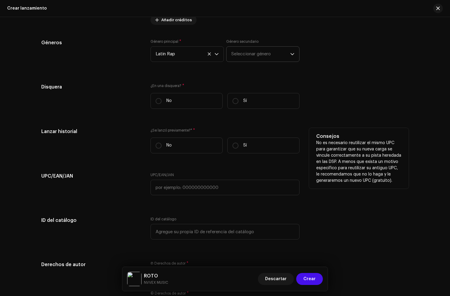
scroll to position [998, 0]
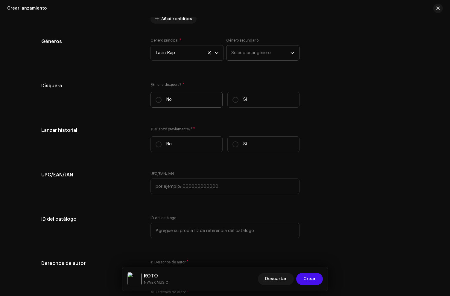
click at [167, 100] on p "No" at bounding box center [168, 100] width 5 height 6
click at [161, 100] on input "No" at bounding box center [158, 100] width 6 height 6
radio input "true"
click at [231, 104] on label "Sí" at bounding box center [263, 100] width 72 height 16
click at [232, 103] on input "Sí" at bounding box center [235, 100] width 6 height 6
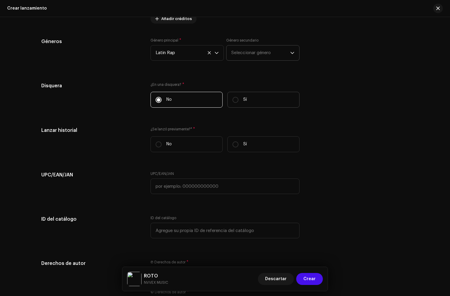
radio input "true"
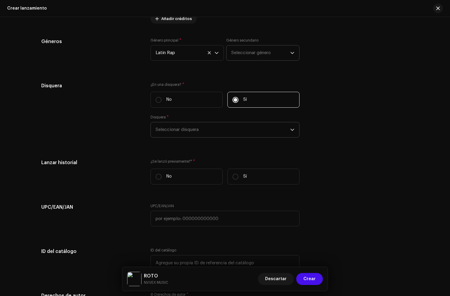
click at [200, 127] on span "Seleccionar disquera" at bounding box center [222, 129] width 135 height 15
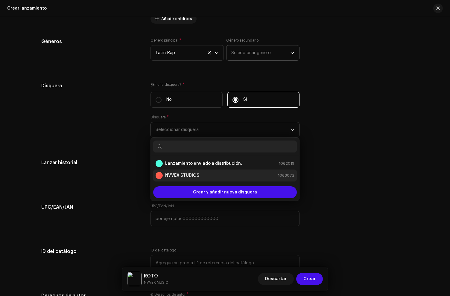
click at [178, 177] on strong "NVVEX STUDIOS" at bounding box center [182, 175] width 34 height 6
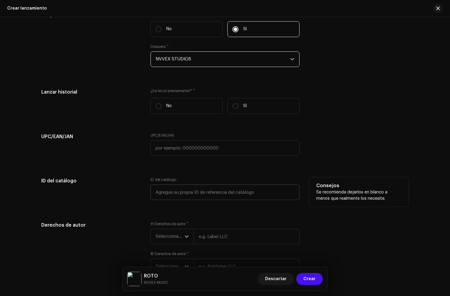
scroll to position [1091, 0]
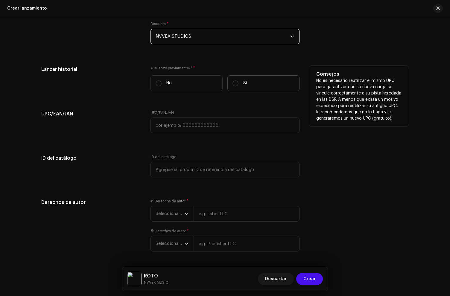
click at [241, 87] on label "Sí" at bounding box center [263, 83] width 72 height 16
click at [238, 86] on input "Sí" at bounding box center [235, 83] width 6 height 6
radio input "true"
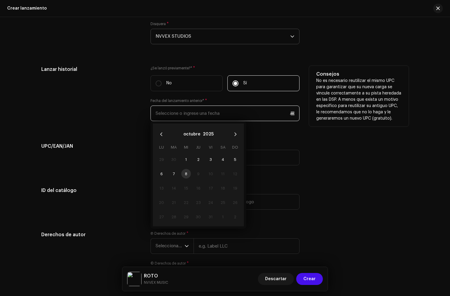
click at [198, 117] on input "text" at bounding box center [224, 114] width 149 height 16
click at [235, 161] on span "5" at bounding box center [235, 160] width 10 height 10
type input "[DATE]"
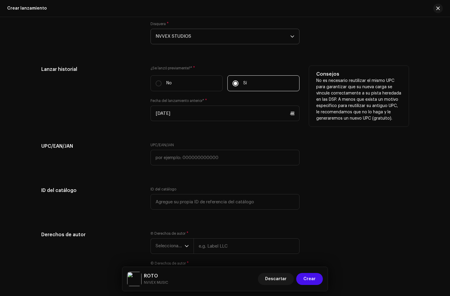
drag, startPoint x: 122, startPoint y: 136, endPoint x: 127, endPoint y: 135, distance: 4.7
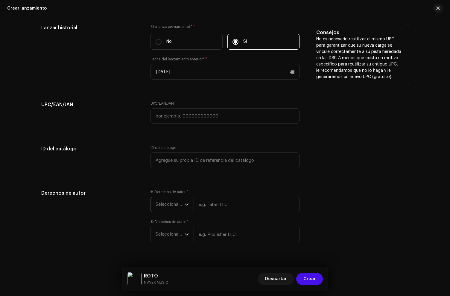
click at [167, 203] on span "Seleccionar año" at bounding box center [169, 204] width 29 height 15
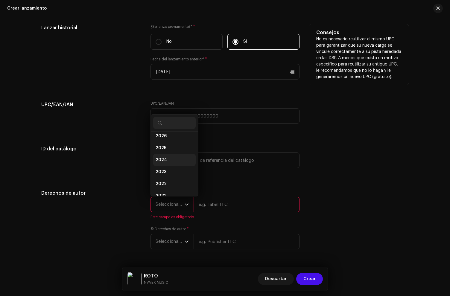
scroll to position [4, 0]
click at [169, 151] on li "2025" at bounding box center [174, 148] width 42 height 12
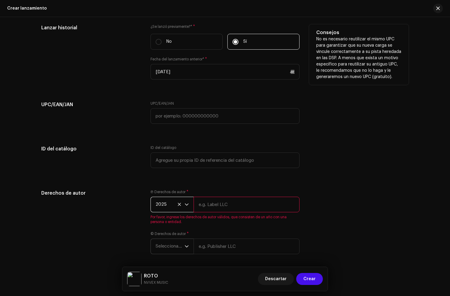
click at [171, 247] on span "Seleccionar año" at bounding box center [169, 246] width 29 height 15
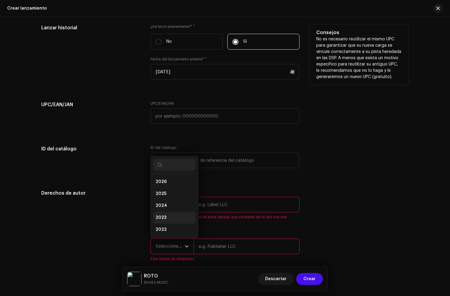
scroll to position [10, 0]
click at [165, 187] on li "2025" at bounding box center [174, 184] width 42 height 12
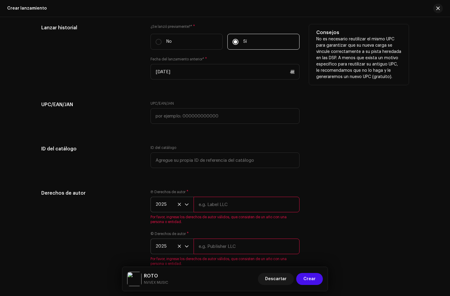
click at [224, 207] on input "text" at bounding box center [246, 205] width 106 height 16
drag, startPoint x: 245, startPoint y: 209, endPoint x: 201, endPoint y: 204, distance: 43.7
click at [201, 204] on input "NVVEX STUDIOS" at bounding box center [246, 205] width 106 height 16
type input "NVVEX STUDIOS"
click at [213, 243] on input "text" at bounding box center [246, 247] width 106 height 16
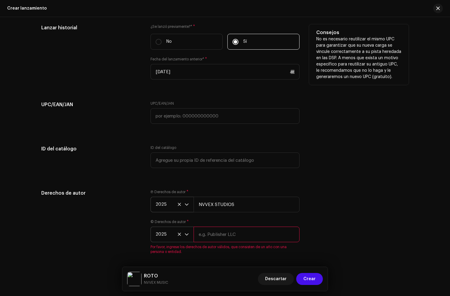
paste input "NVVEX STUDIOS"
type input "NVVEX STUDIOS"
click at [293, 217] on div "Ⓟ Derechos de autor * 2025 NVVEX STUDIOS © Derechos de autor * 2025 NVVEX STUDI…" at bounding box center [224, 225] width 149 height 72
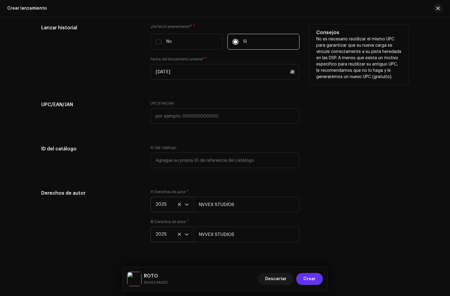
click at [315, 280] on button "Crear" at bounding box center [309, 279] width 27 height 12
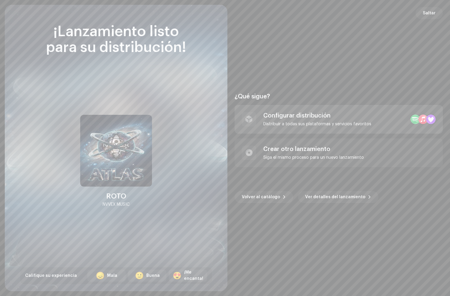
click at [284, 127] on div "Configurar distribución Distribuir a todas sus plataformas y servicios favoritos" at bounding box center [338, 119] width 208 height 29
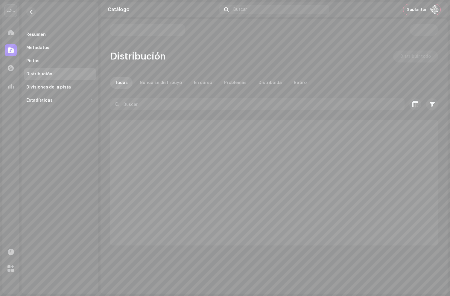
click at [281, 120] on p-skeleton at bounding box center [274, 183] width 328 height 126
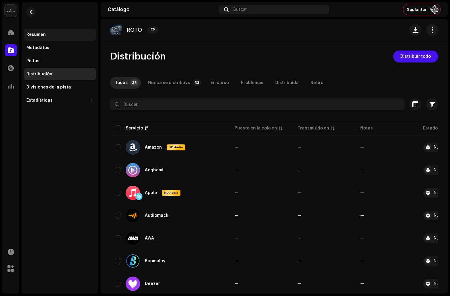
click at [53, 35] on div "Resumen" at bounding box center [59, 34] width 67 height 5
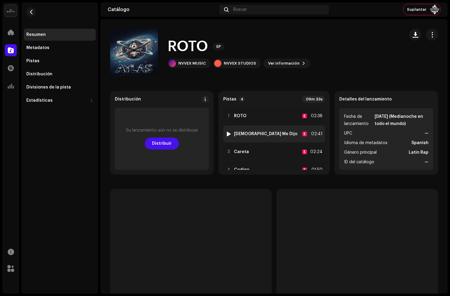
scroll to position [13, 0]
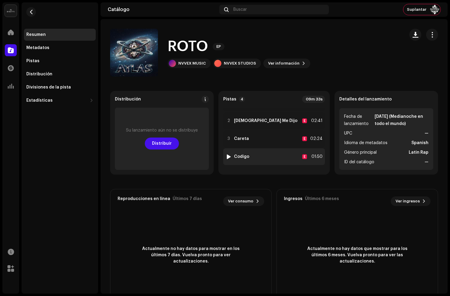
click at [262, 155] on div "4 Codigo E 01:50" at bounding box center [274, 156] width 102 height 17
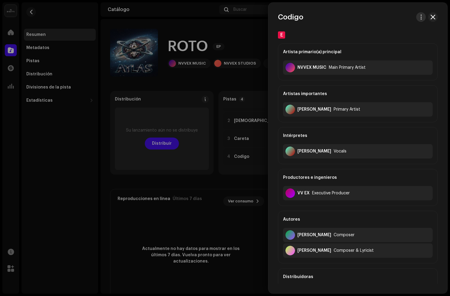
click at [418, 17] on span "button" at bounding box center [420, 17] width 4 height 5
click at [76, 30] on div at bounding box center [225, 148] width 450 height 296
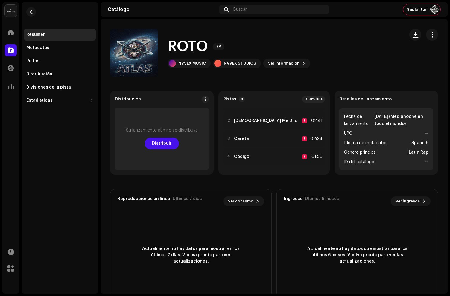
click at [43, 32] on div "Resumen" at bounding box center [35, 34] width 19 height 5
click at [429, 34] on span "button" at bounding box center [432, 34] width 6 height 5
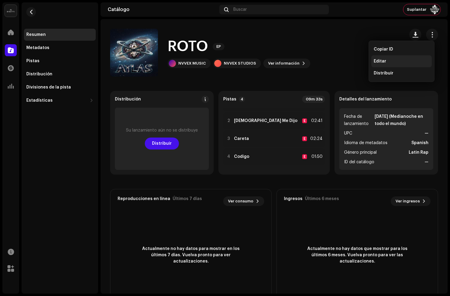
click at [383, 59] on span "Editar" at bounding box center [379, 61] width 13 height 5
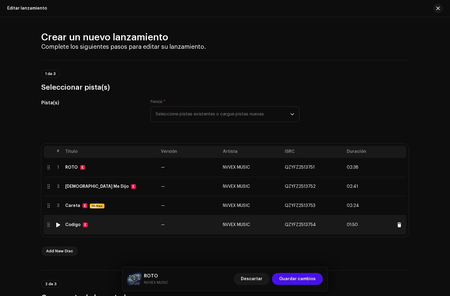
click at [103, 232] on td "Codigo E" at bounding box center [111, 224] width 96 height 19
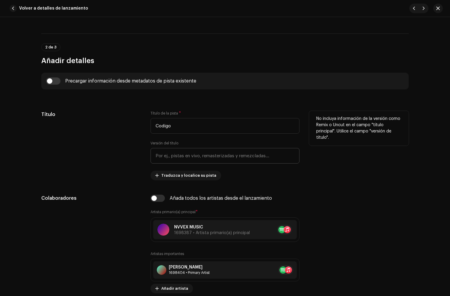
scroll to position [220, 0]
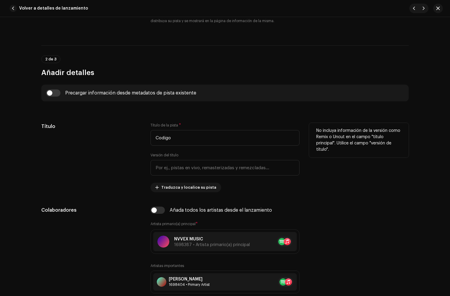
drag, startPoint x: 166, startPoint y: 147, endPoint x: 175, endPoint y: 142, distance: 11.2
click at [167, 147] on div "Título de la pista * Codigo Versión del título Traduzca y localice su pista" at bounding box center [224, 157] width 149 height 69
click at [175, 141] on input "Codigo" at bounding box center [224, 138] width 149 height 16
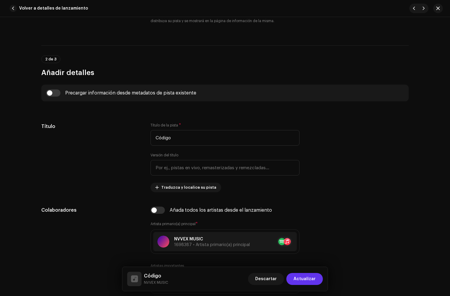
type input "Código"
click at [302, 279] on span "Actualizar" at bounding box center [304, 279] width 22 height 12
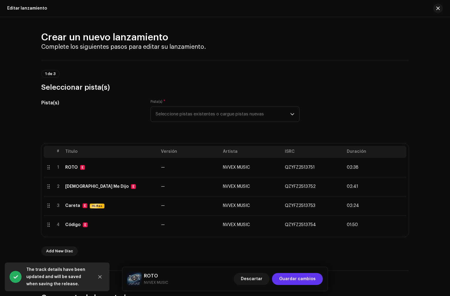
click at [296, 281] on span "Guardar cambios" at bounding box center [297, 279] width 36 height 12
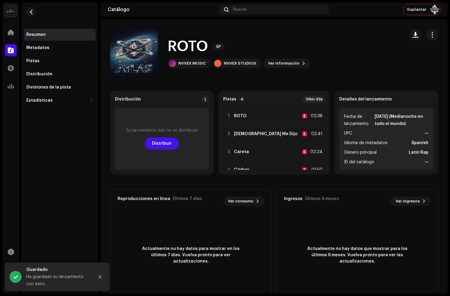
click at [181, 150] on div "Su lanzamiento aún no se distribuye Distribuir" at bounding box center [162, 139] width 94 height 62
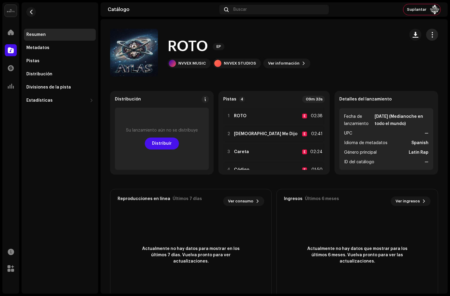
click at [429, 34] on span "button" at bounding box center [432, 34] width 6 height 5
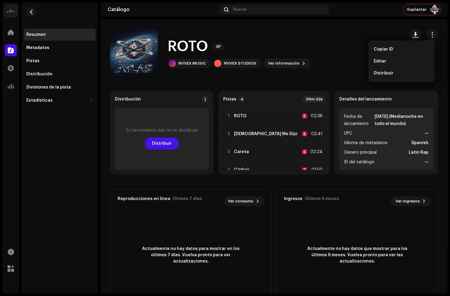
click at [385, 59] on span "Editar" at bounding box center [379, 61] width 13 height 5
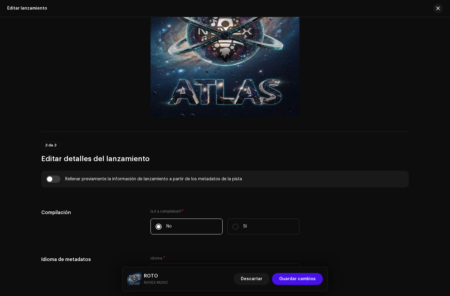
scroll to position [505, 0]
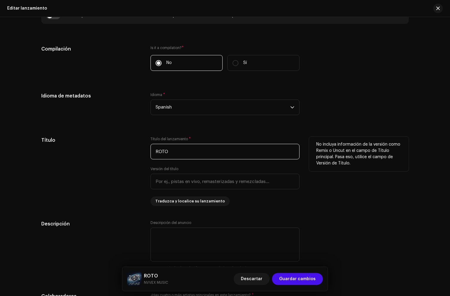
drag, startPoint x: 185, startPoint y: 154, endPoint x: 125, endPoint y: 140, distance: 61.8
click at [126, 140] on div "Título Título del lanzamiento * ROTO Versión del título Traduzca y localice su …" at bounding box center [224, 171] width 367 height 69
type input "ATLAS"
click at [94, 146] on div "Título" at bounding box center [91, 171] width 100 height 69
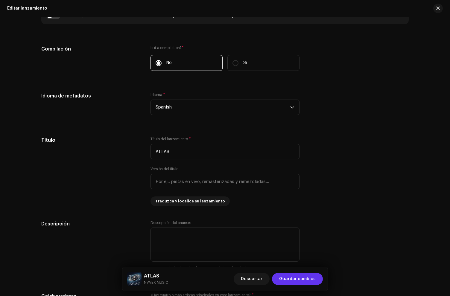
click at [297, 279] on span "Guardar cambios" at bounding box center [297, 279] width 36 height 12
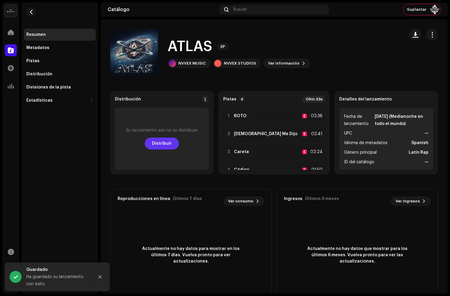
click at [154, 139] on span "Distribuir" at bounding box center [162, 143] width 20 height 12
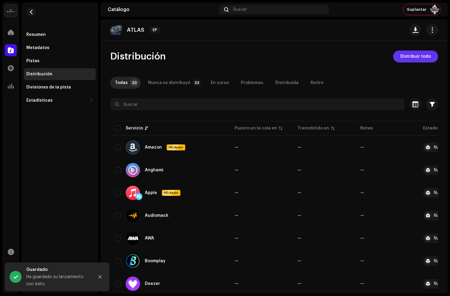
click at [404, 57] on span "Distribuir todo" at bounding box center [415, 57] width 30 height 12
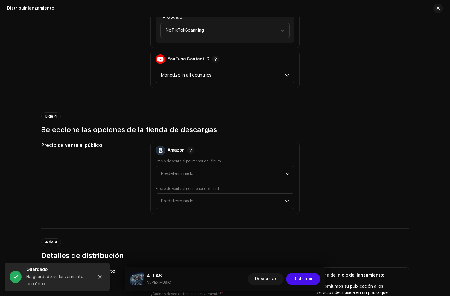
scroll to position [1054, 0]
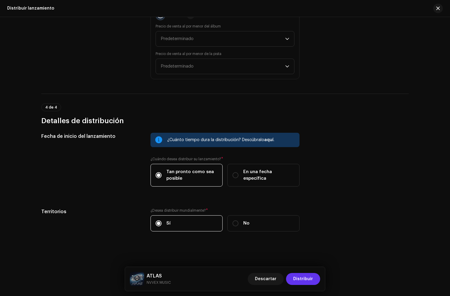
click at [296, 282] on span "Distribuir" at bounding box center [303, 279] width 20 height 12
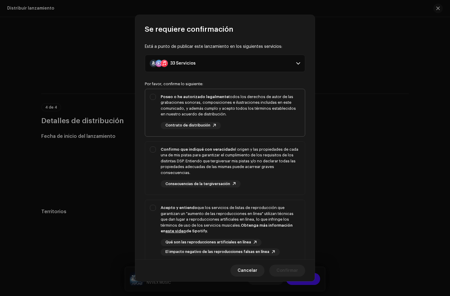
click at [234, 89] on div "Poseo o he autorizado legalmente todos los derechos de autor de las grabaciones…" at bounding box center [225, 111] width 160 height 45
checkbox input "true"
drag, startPoint x: 251, startPoint y: 153, endPoint x: 252, endPoint y: 156, distance: 3.2
click at [251, 153] on div "Confirmo que indiqué con veracidad el origen y las propiedades de cada una de m…" at bounding box center [230, 160] width 139 height 29
checkbox input "true"
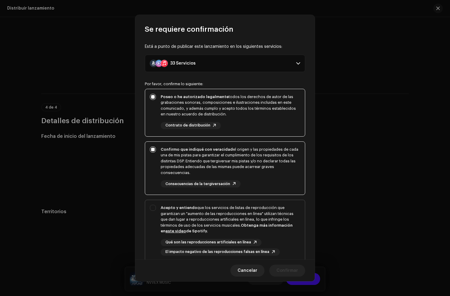
drag, startPoint x: 265, startPoint y: 216, endPoint x: 271, endPoint y: 211, distance: 7.5
click at [265, 216] on div "Acepto y entiendo que los servicios de listas de reproducción que garantizan un…" at bounding box center [230, 219] width 139 height 29
checkbox input "true"
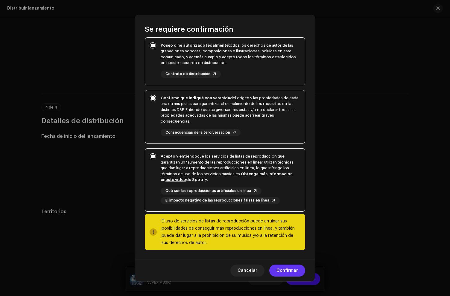
click at [290, 270] on span "Confirmar" at bounding box center [287, 271] width 22 height 12
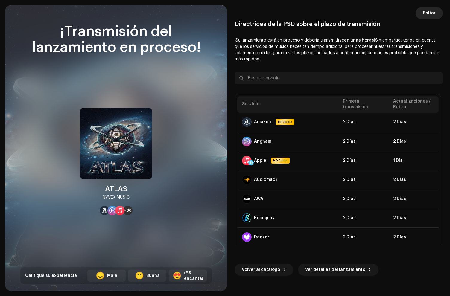
click at [433, 11] on span "Saltar" at bounding box center [428, 13] width 13 height 12
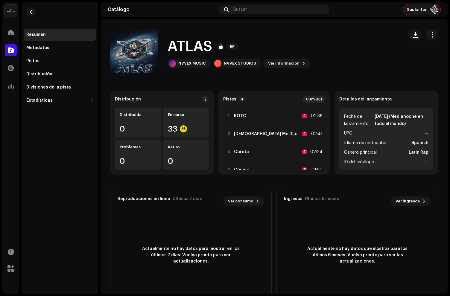
click at [415, 7] on div "Suplantar" at bounding box center [421, 9] width 37 height 11
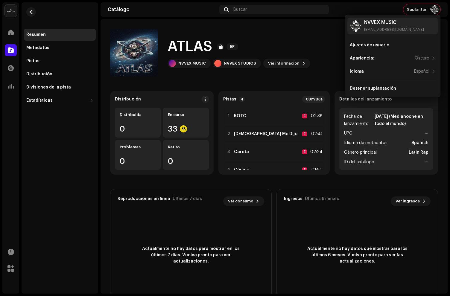
click at [18, 51] on div "Catálogo" at bounding box center [10, 50] width 17 height 17
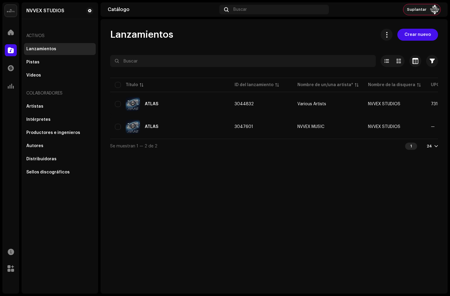
click at [424, 12] on div "Suplantar" at bounding box center [421, 9] width 37 height 11
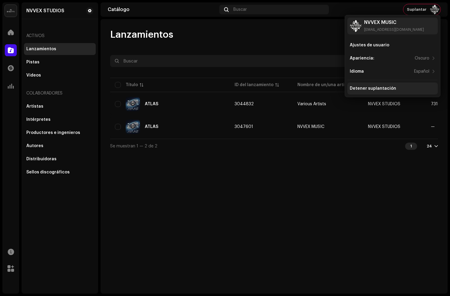
click at [363, 85] on div "Detener suplantación" at bounding box center [392, 88] width 90 height 12
